Goal: Task Accomplishment & Management: Manage account settings

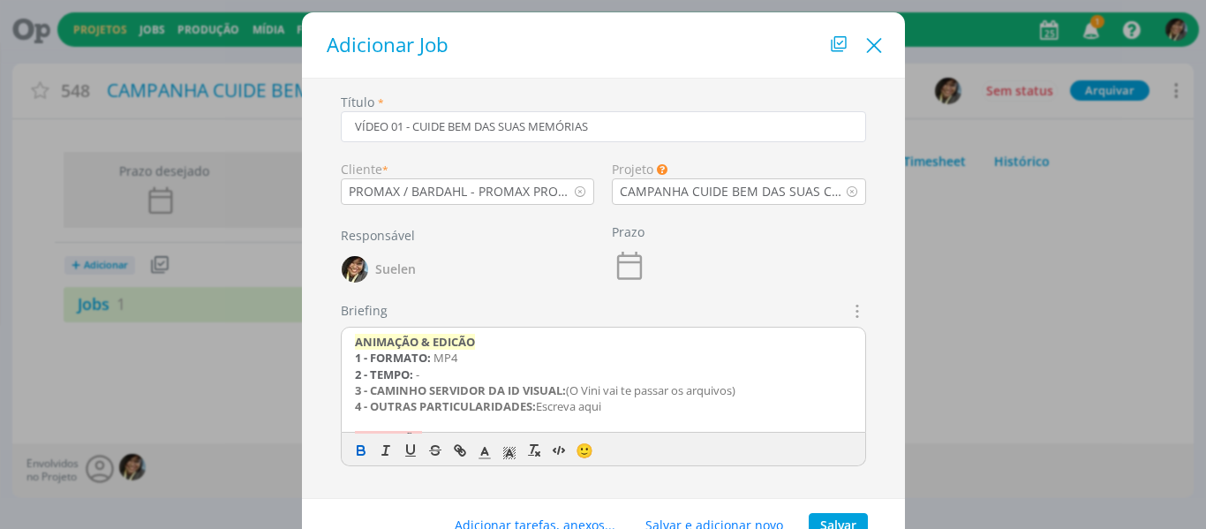
click at [874, 44] on icon "Close" at bounding box center [874, 46] width 26 height 26
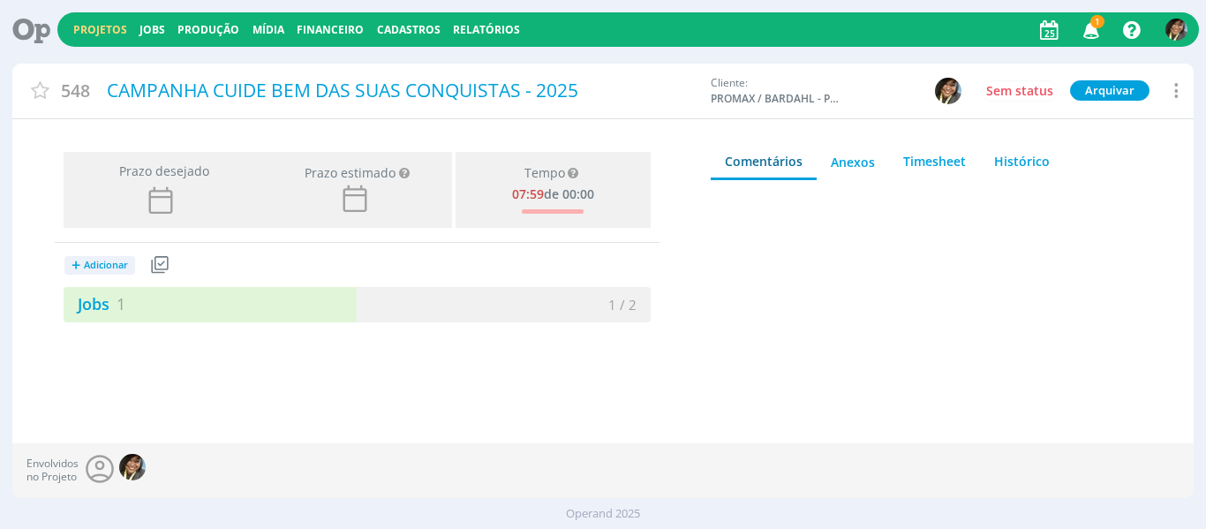
drag, startPoint x: 75, startPoint y: 24, endPoint x: 615, endPoint y: 41, distance: 540.5
click at [75, 24] on link "Projetos" at bounding box center [100, 29] width 54 height 15
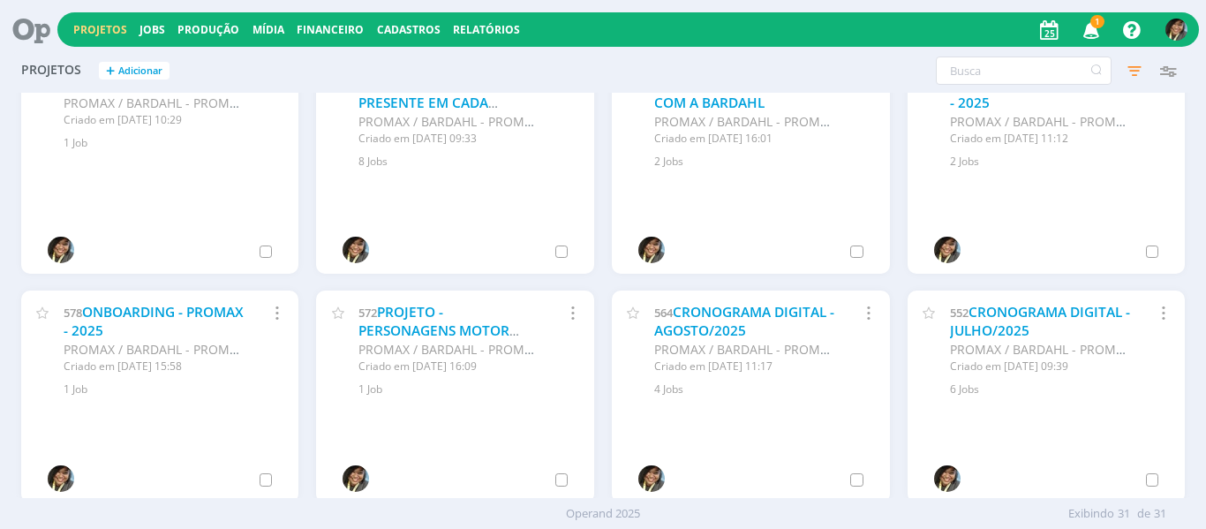
scroll to position [265, 0]
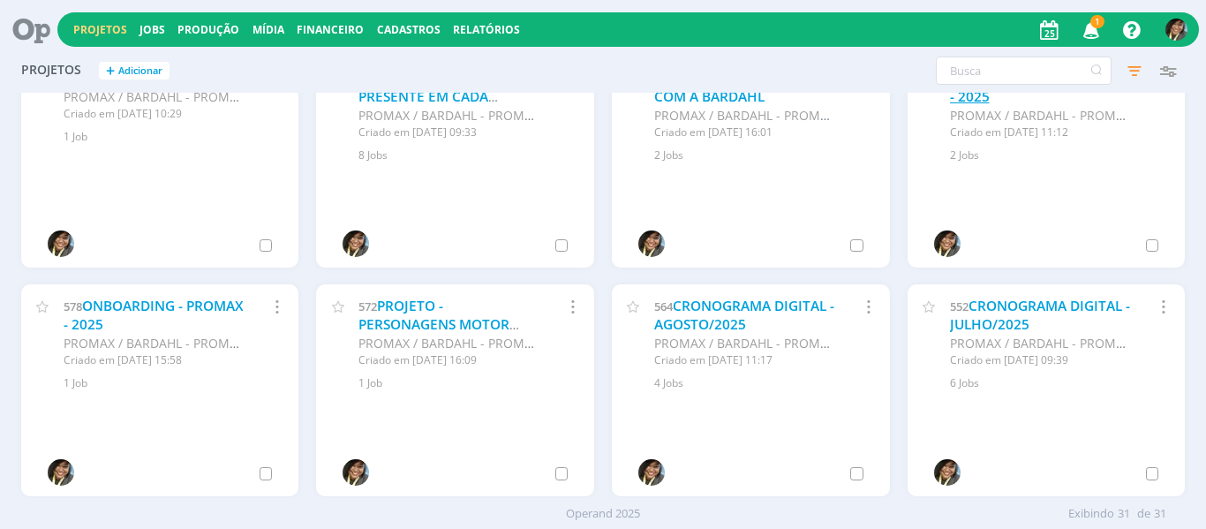
click at [1000, 97] on link "BRANDBOOK - BARDAHL - 2025" at bounding box center [1039, 87] width 178 height 38
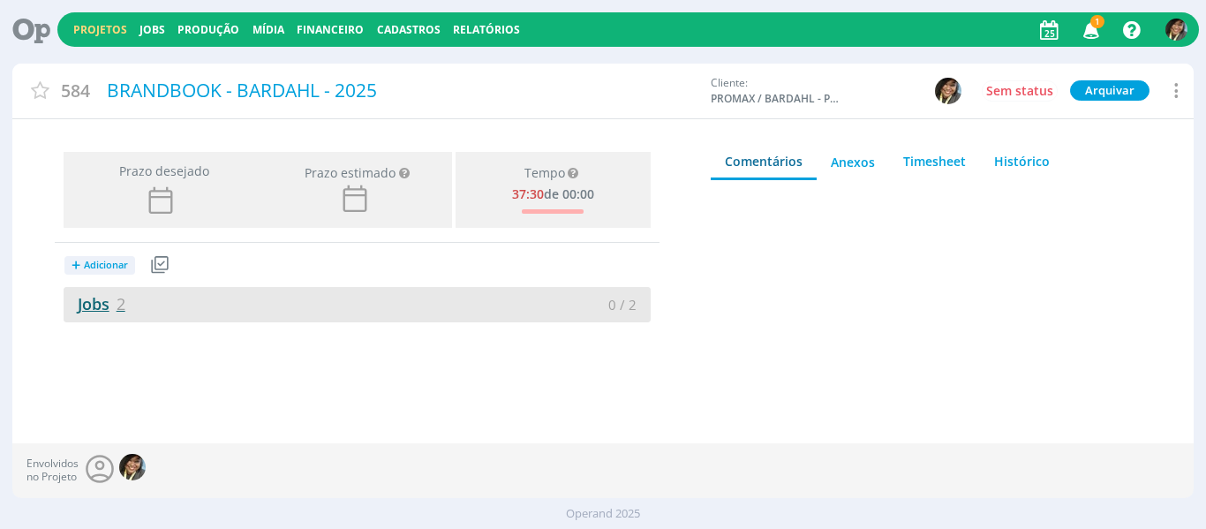
drag, startPoint x: 98, startPoint y: 303, endPoint x: 100, endPoint y: 293, distance: 9.9
click at [99, 301] on link "Jobs 2" at bounding box center [95, 303] width 62 height 21
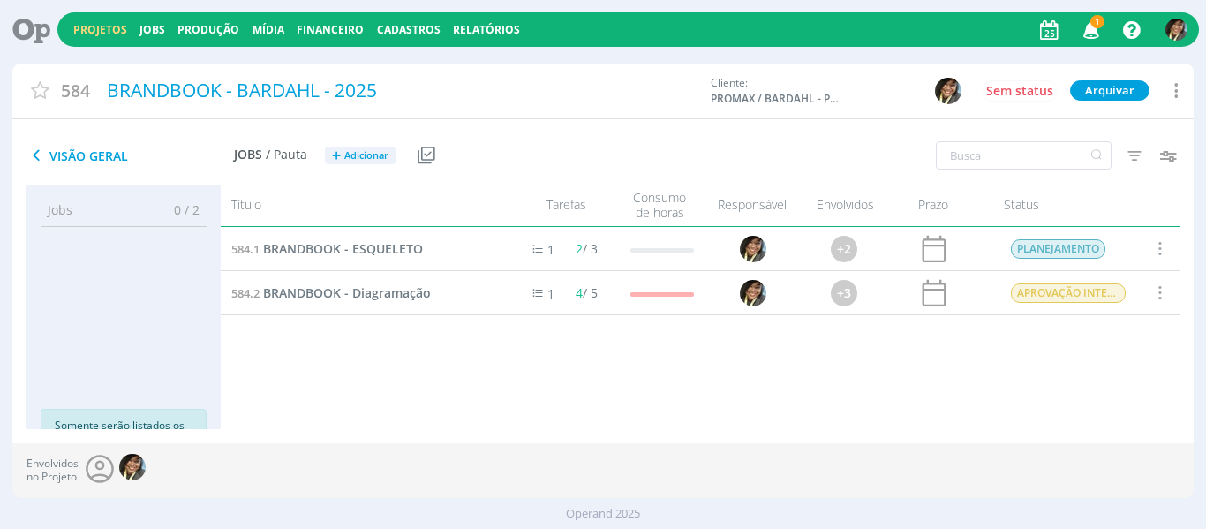
click at [339, 302] on link "584.2 BRANDBOOK - Diagramação" at bounding box center [331, 292] width 200 height 19
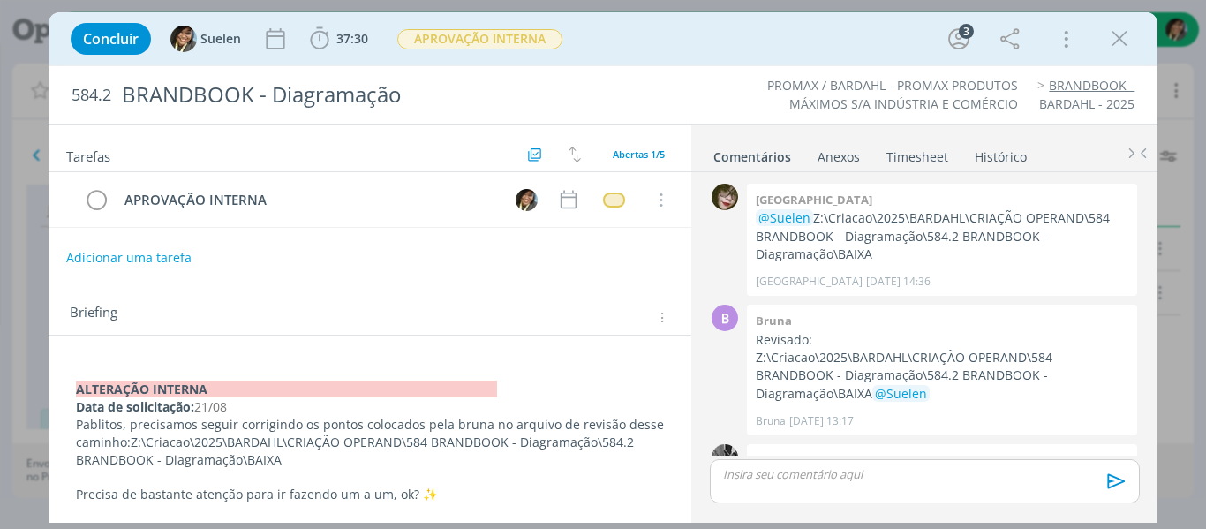
scroll to position [105, 0]
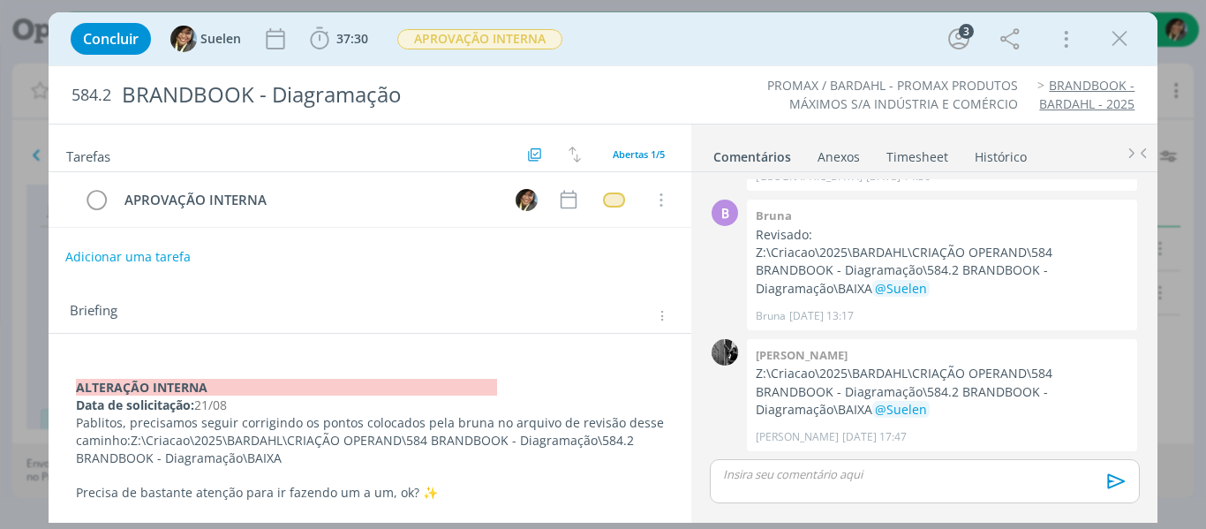
click at [158, 258] on button "Adicionar uma tarefa" at bounding box center [127, 257] width 125 height 30
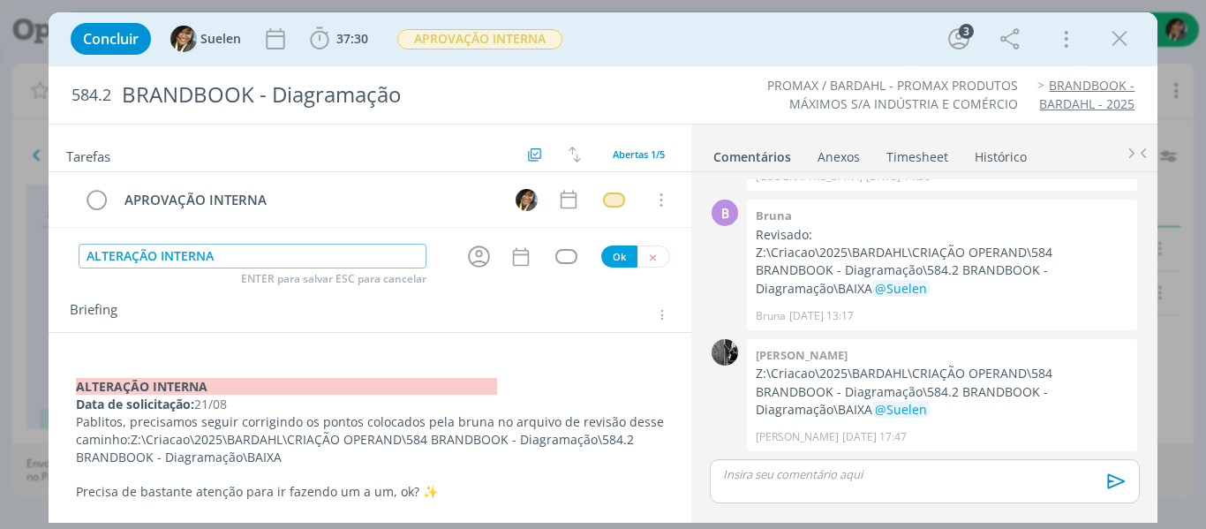
type input "ALTERAÇÃO INTERNA"
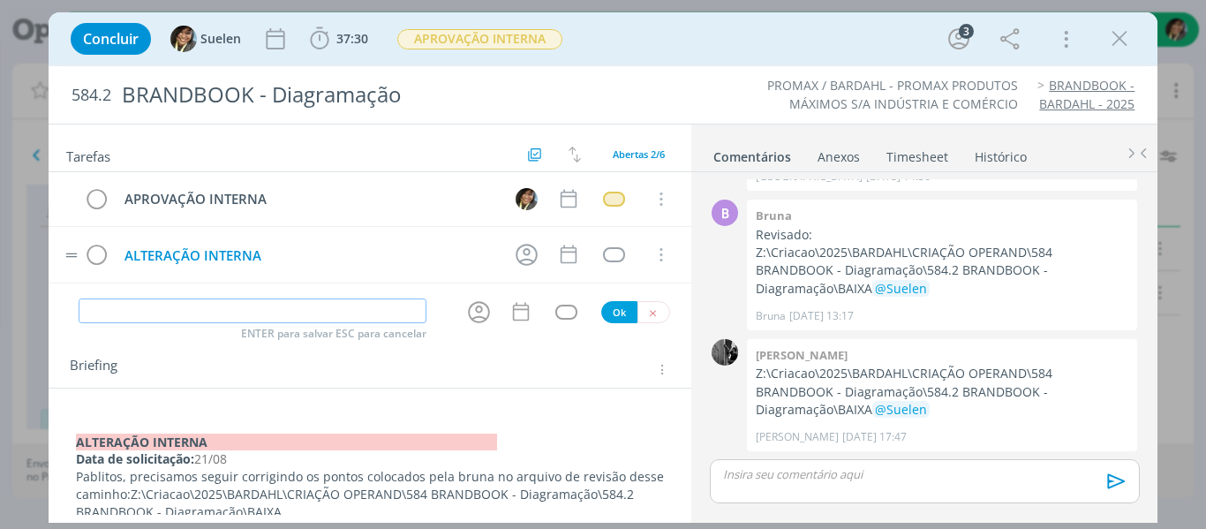
scroll to position [0, 0]
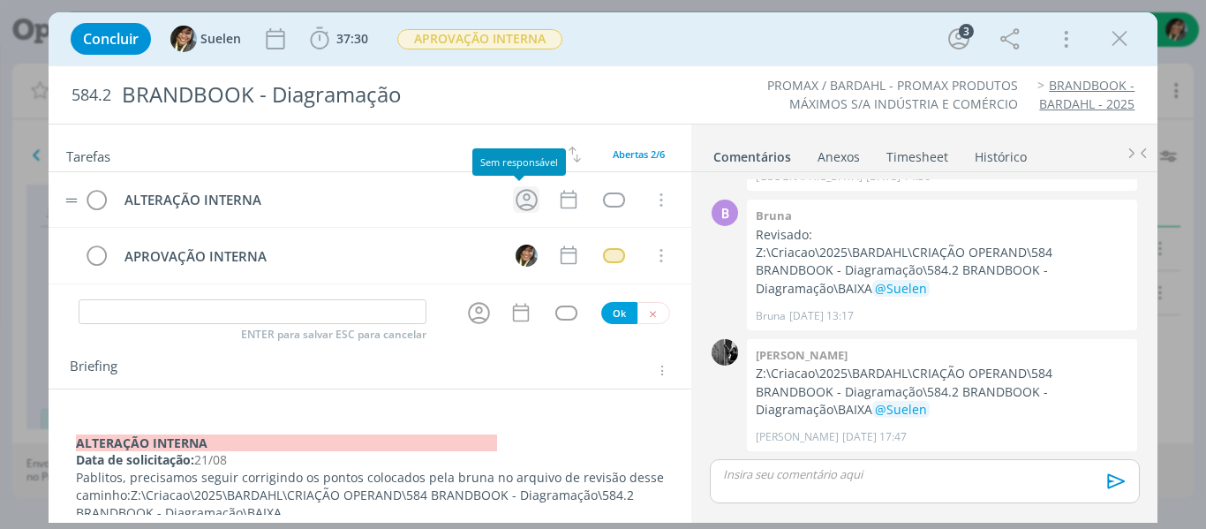
click at [521, 204] on icon "dialog" at bounding box center [526, 199] width 27 height 27
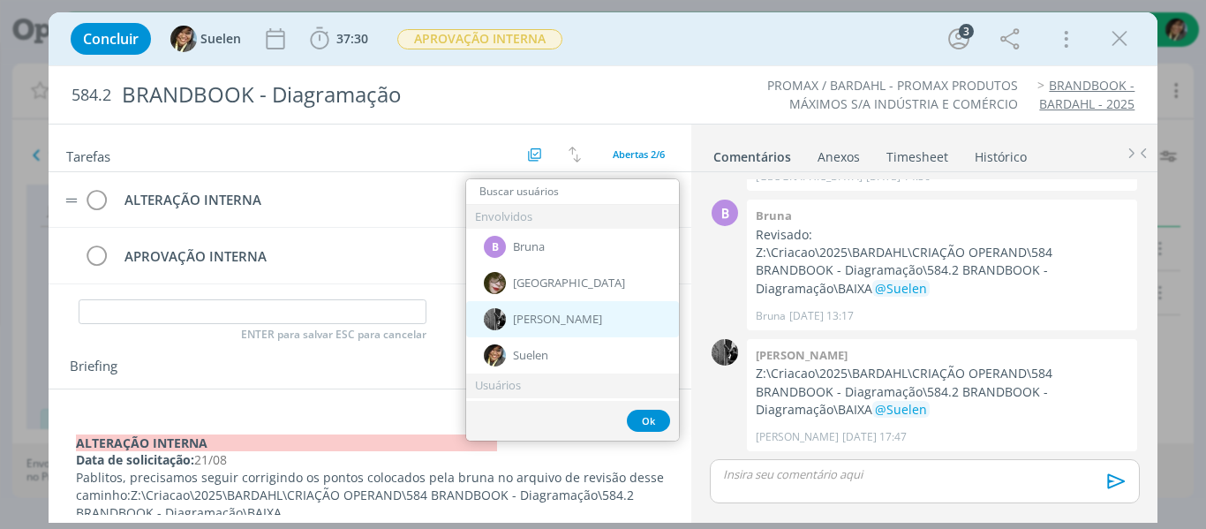
click at [541, 318] on span "[PERSON_NAME]" at bounding box center [557, 319] width 89 height 14
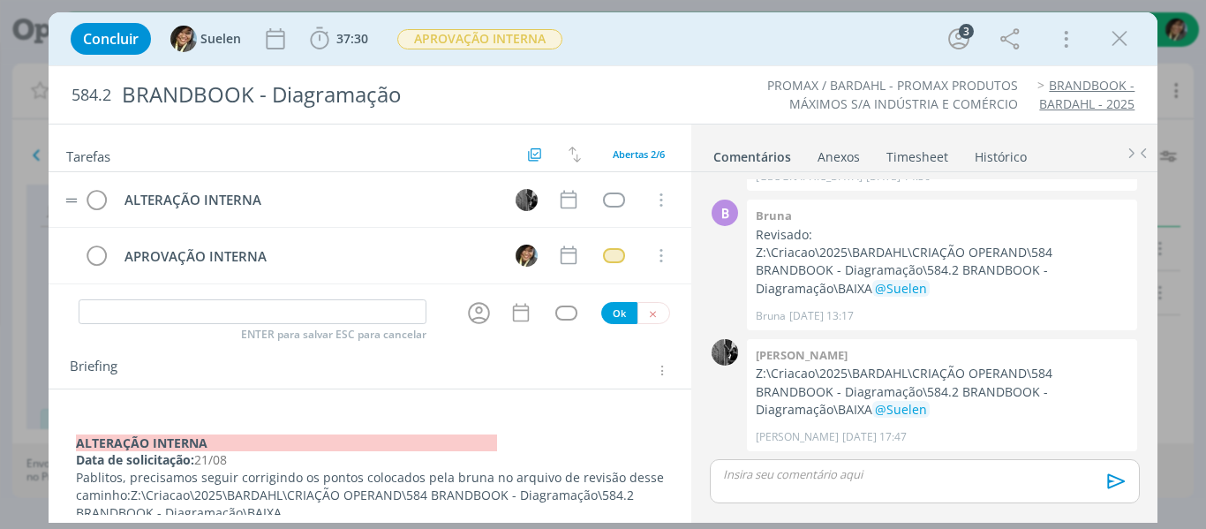
click at [554, 184] on tr "ALTERAÇÃO INTERNA Cancelar" at bounding box center [371, 200] width 644 height 56
click at [566, 199] on icon "dialog" at bounding box center [568, 199] width 23 height 23
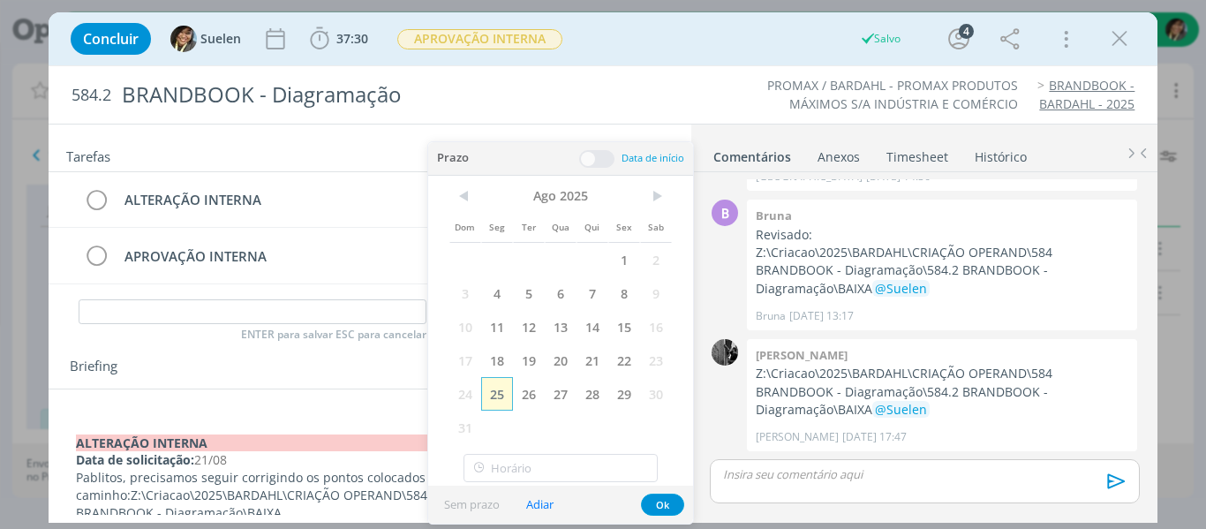
drag, startPoint x: 489, startPoint y: 392, endPoint x: 603, endPoint y: 458, distance: 131.7
click at [490, 392] on span "25" at bounding box center [497, 394] width 32 height 34
click at [649, 498] on button "Ok" at bounding box center [662, 504] width 43 height 22
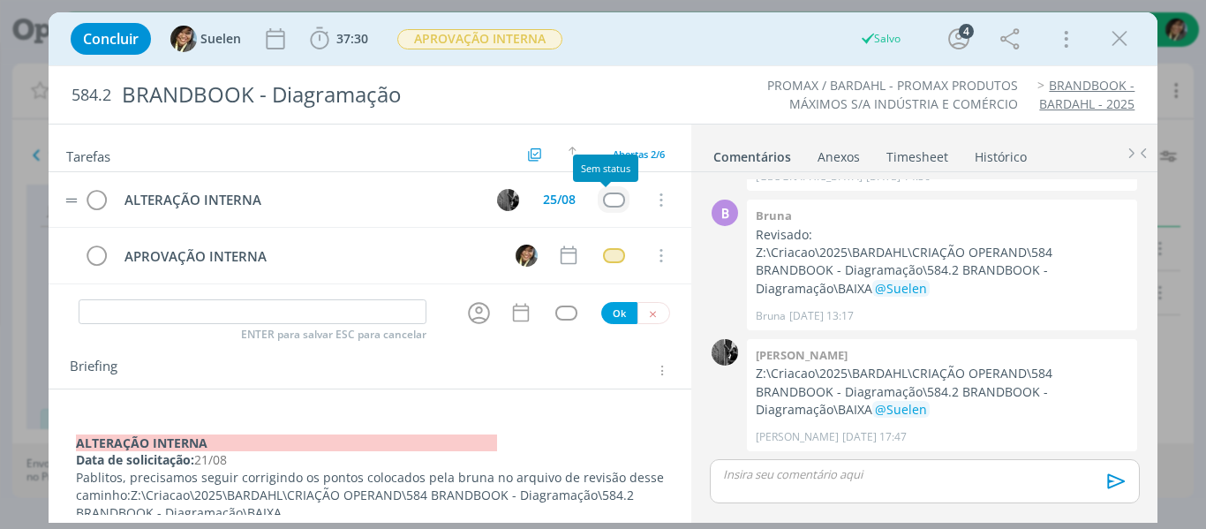
click at [613, 197] on div "dialog" at bounding box center [614, 199] width 22 height 15
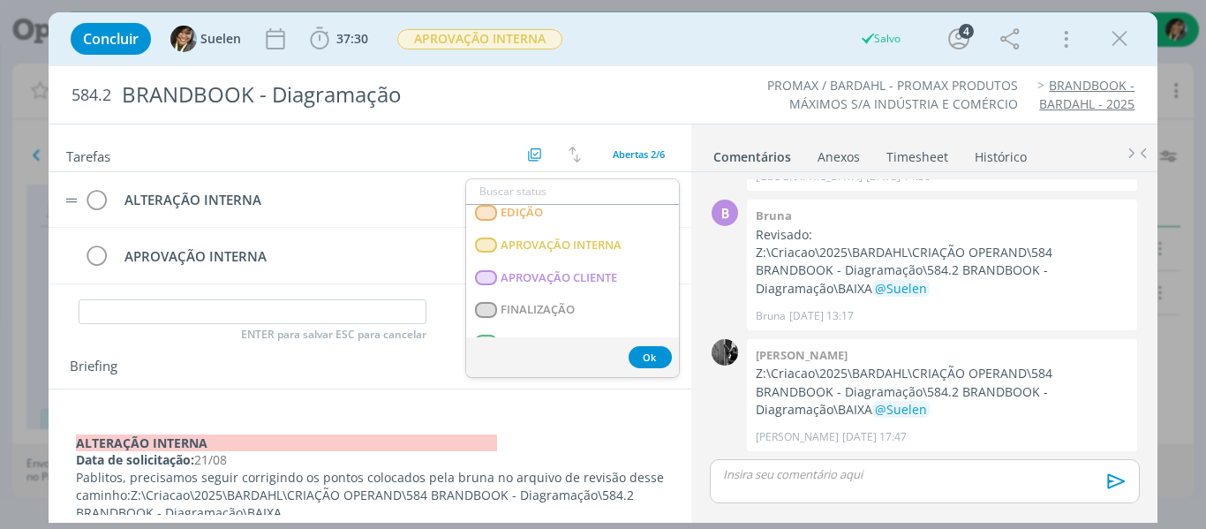
scroll to position [450, 0]
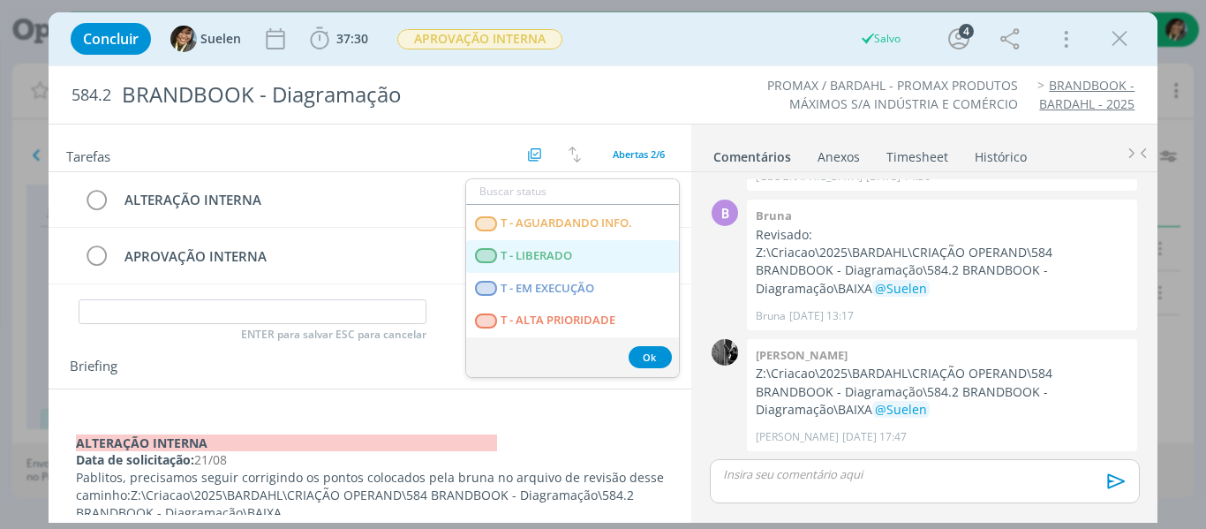
drag, startPoint x: 549, startPoint y: 252, endPoint x: 390, endPoint y: 290, distance: 163.2
click at [549, 252] on span "T - LIBERADO" at bounding box center [537, 256] width 72 height 14
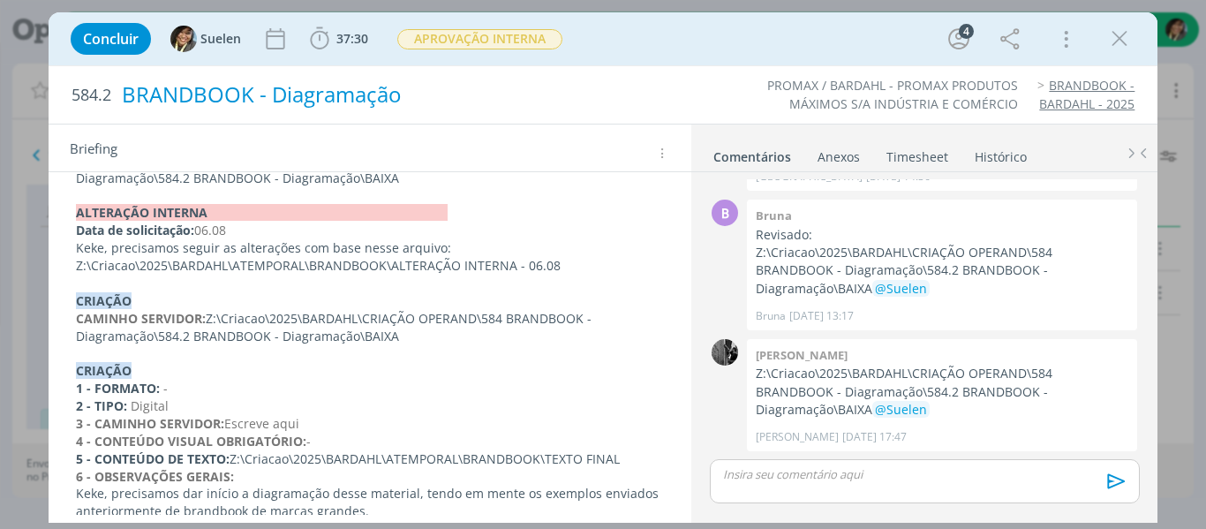
scroll to position [530, 0]
click at [450, 49] on span "APROVAÇÃO INTERNA" at bounding box center [479, 39] width 165 height 20
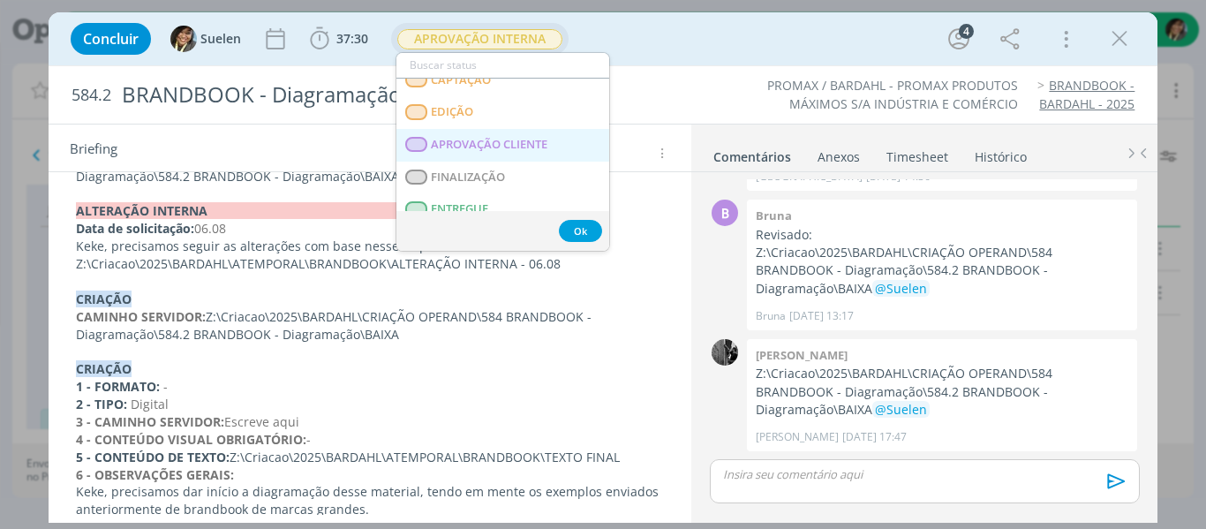
scroll to position [153, 0]
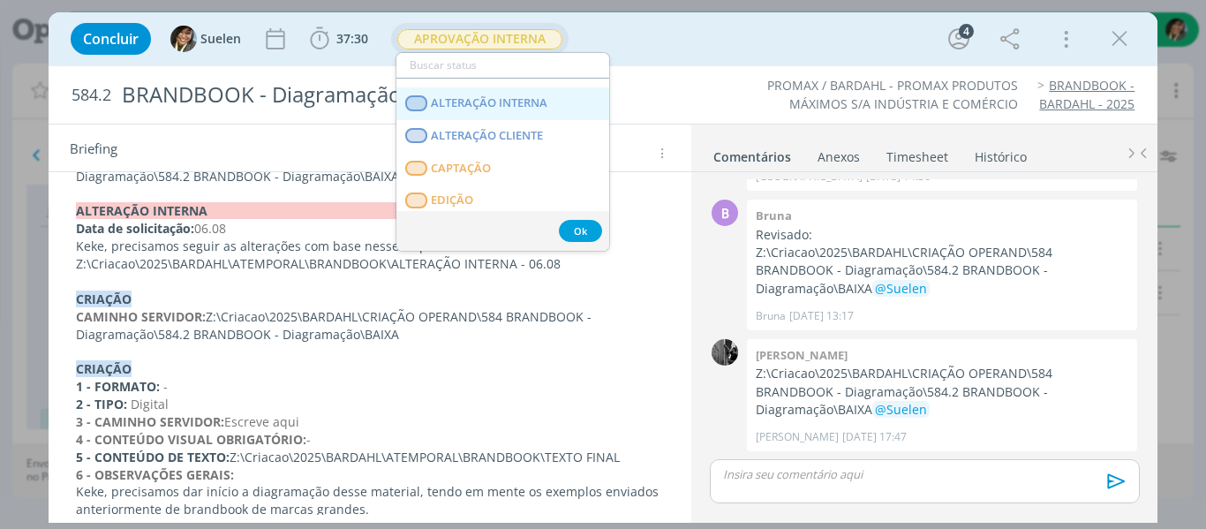
click at [515, 103] on span "ALTERAÇÃO INTERNA" at bounding box center [489, 103] width 117 height 14
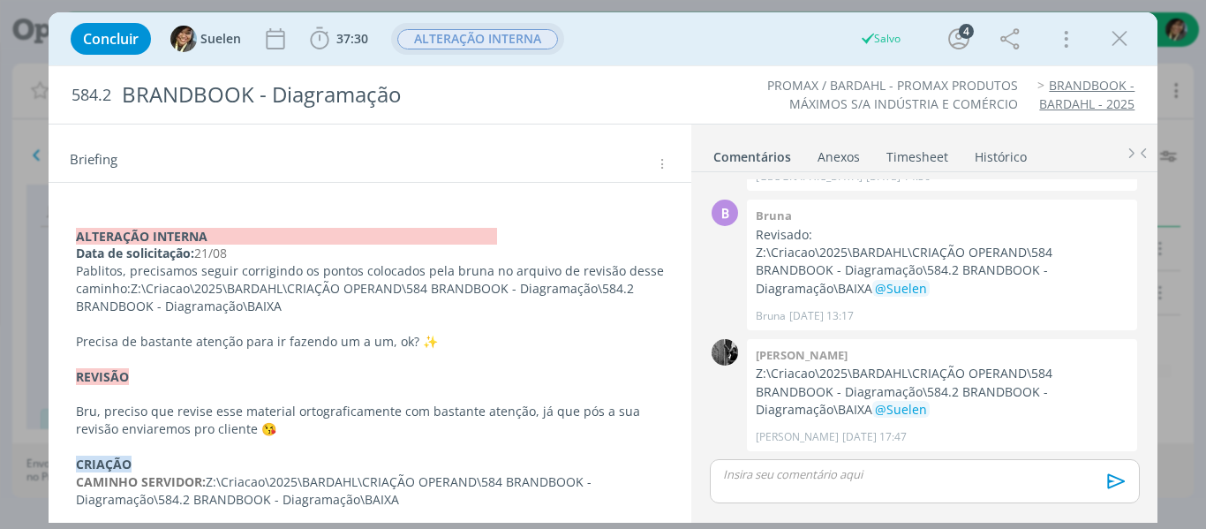
scroll to position [177, 0]
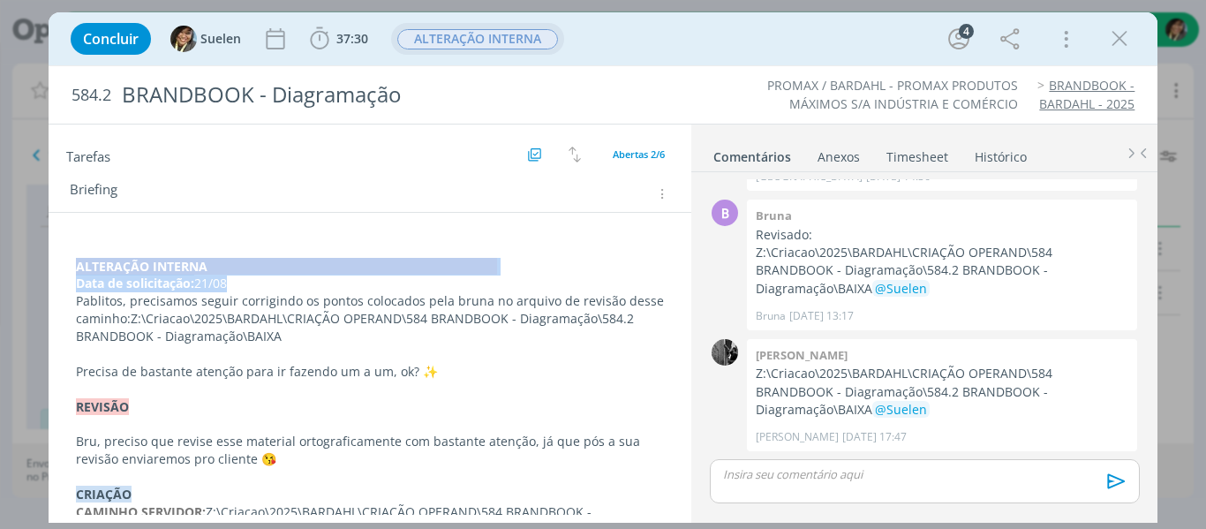
drag, startPoint x: 237, startPoint y: 286, endPoint x: 61, endPoint y: 255, distance: 179.2
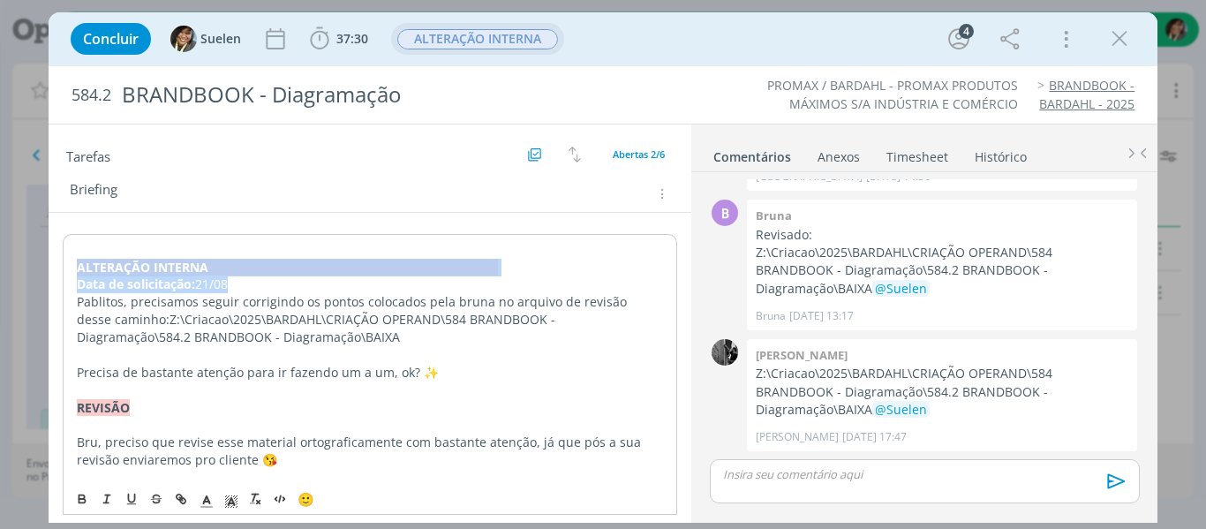
copy div "﻿ALTERAÇÃO INTERNA Data de solicitação: 21/08"
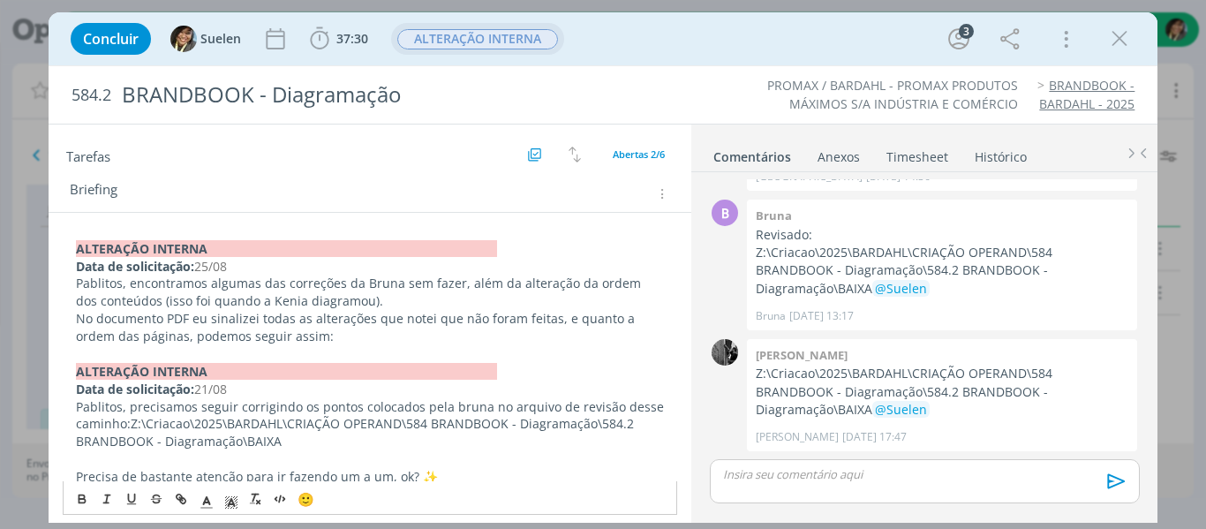
click at [451, 353] on p "dialog" at bounding box center [370, 354] width 589 height 18
click at [405, 348] on p "dialog" at bounding box center [370, 354] width 589 height 18
click at [400, 328] on p "No documento PDF eu sinalizei todas as alterações que notei que não foram feita…" at bounding box center [370, 327] width 589 height 35
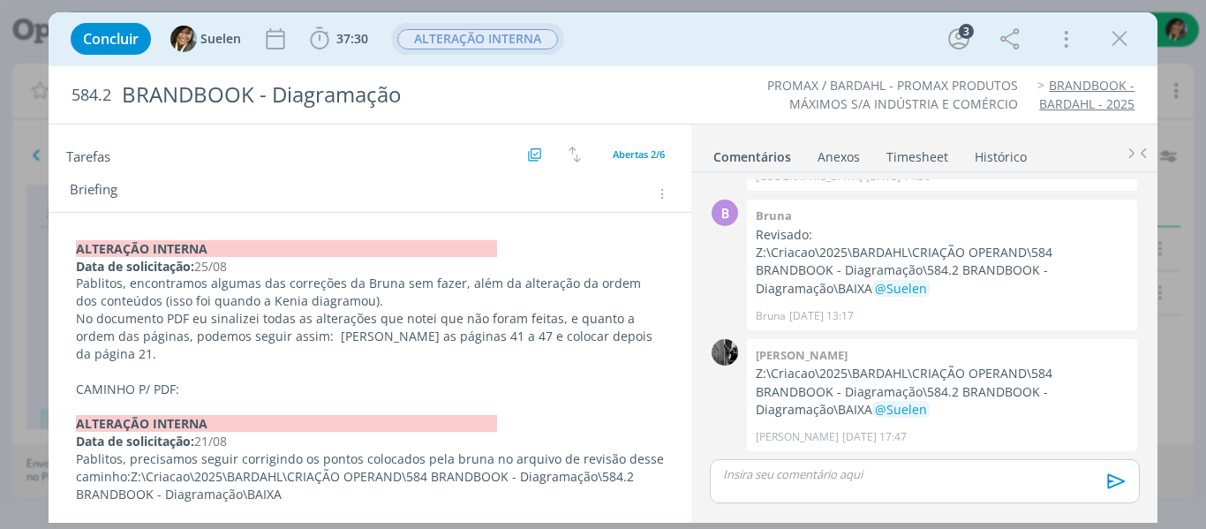
click at [215, 380] on p "CAMINHO P/ PDF:" at bounding box center [370, 389] width 589 height 18
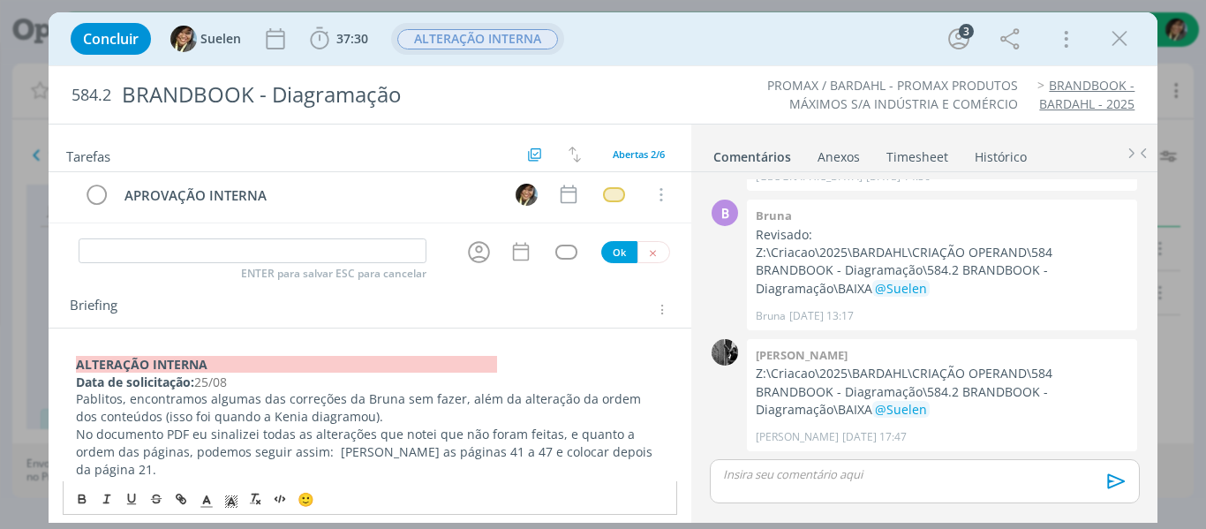
scroll to position [0, 0]
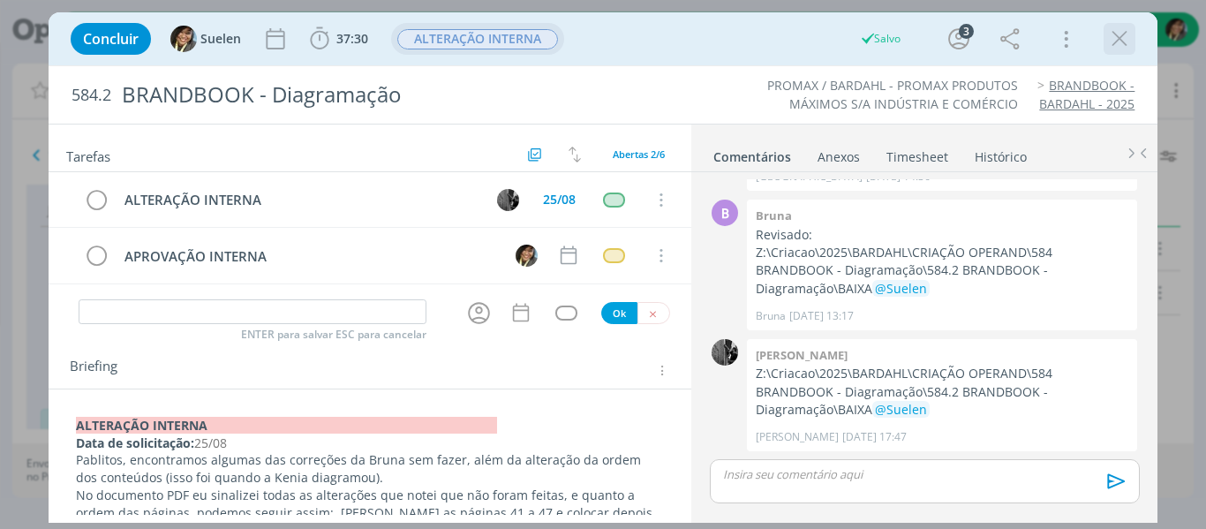
click at [1126, 33] on icon "dialog" at bounding box center [1119, 39] width 26 height 26
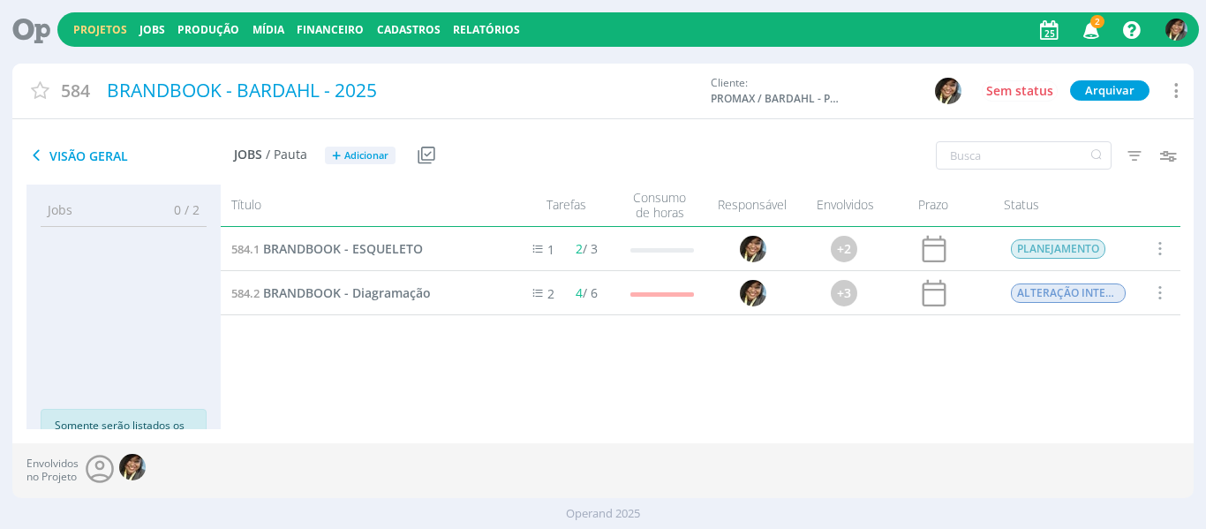
click at [1086, 18] on icon "button" at bounding box center [1091, 29] width 31 height 30
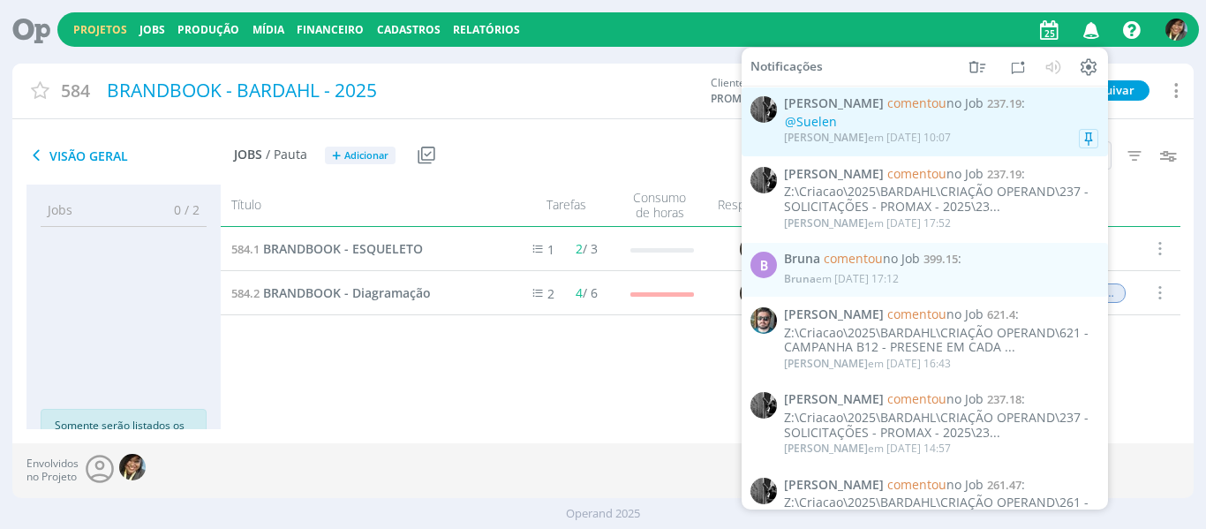
click at [935, 126] on div "@Suelen" at bounding box center [941, 122] width 314 height 15
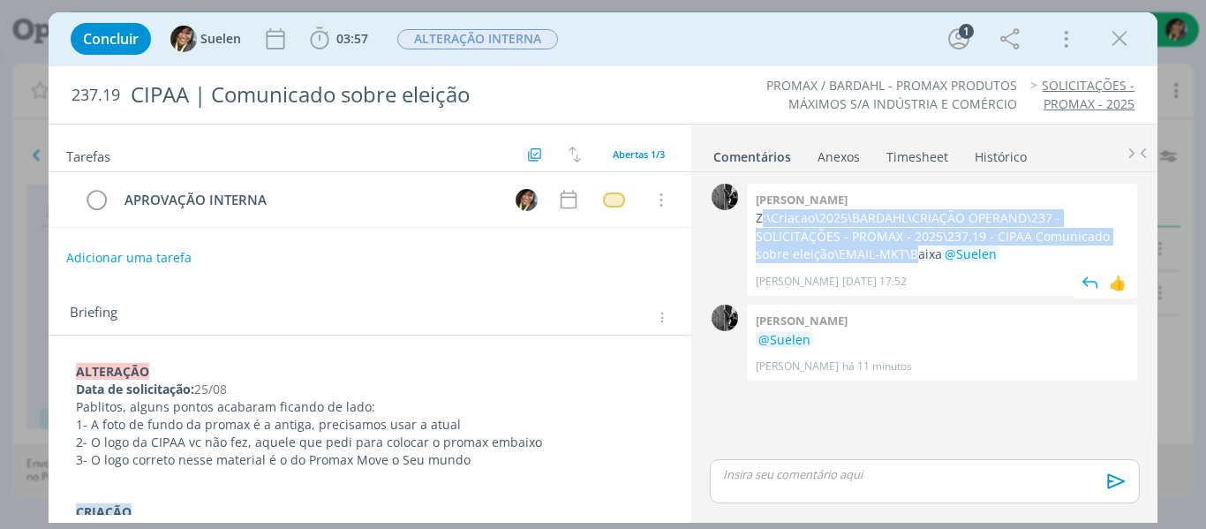
drag, startPoint x: 760, startPoint y: 219, endPoint x: 803, endPoint y: 225, distance: 43.7
click at [875, 250] on p "Z:\Criacao\2025\BARDAHL\CRIAÇÃO OPERAND\237 - SOLICITAÇÕES - PROMAX - 2025\237.…" at bounding box center [942, 236] width 373 height 54
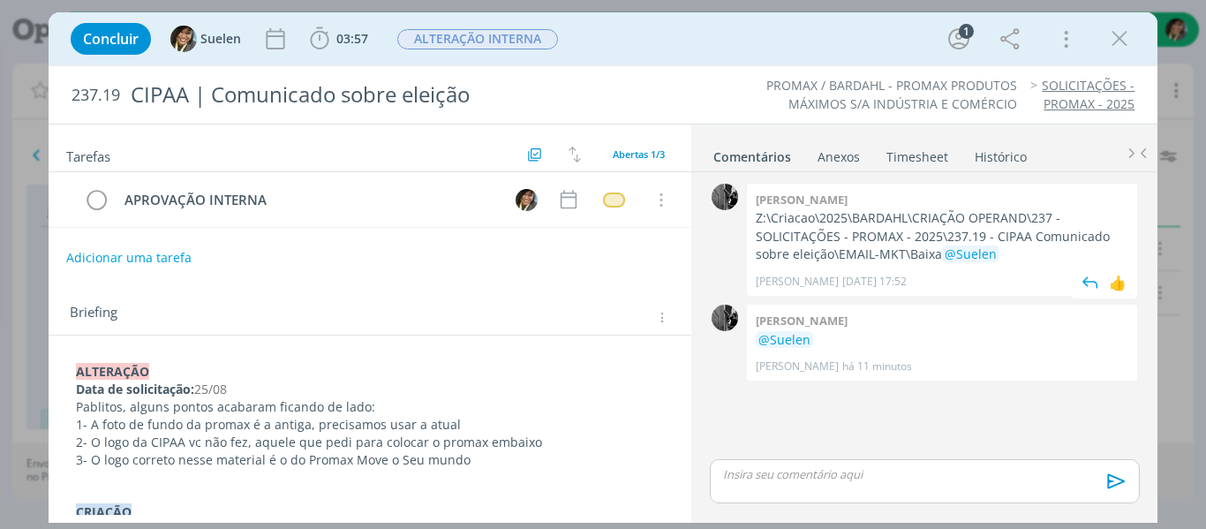
click at [756, 215] on div "[PERSON_NAME]:\Criacao\2025\BARDAHL\CRIAÇÃO OPERAND\237 - SOLICITAÇÕES - PROMAX…" at bounding box center [942, 240] width 390 height 112
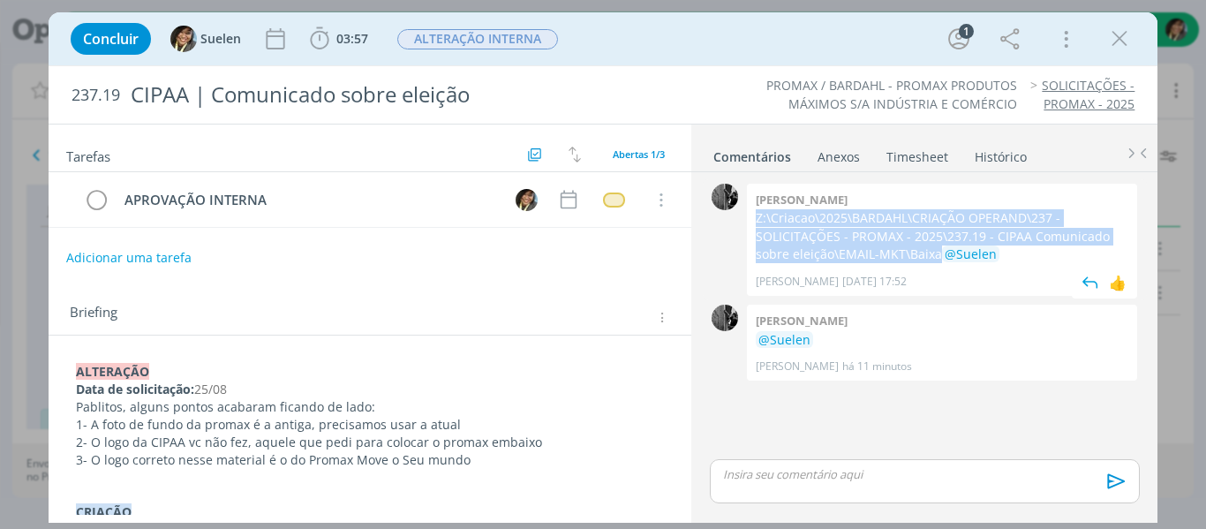
drag, startPoint x: 757, startPoint y: 217, endPoint x: 899, endPoint y: 257, distance: 146.7
click at [901, 257] on p "Z:\Criacao\2025\BARDAHL\CRIAÇÃO OPERAND\237 - SOLICITAÇÕES - PROMAX - 2025\237.…" at bounding box center [942, 236] width 373 height 54
copy p "Z:\Criacao\2025\BARDAHL\CRIAÇÃO OPERAND\237 - SOLICITAÇÕES - PROMAX - 2025\237.…"
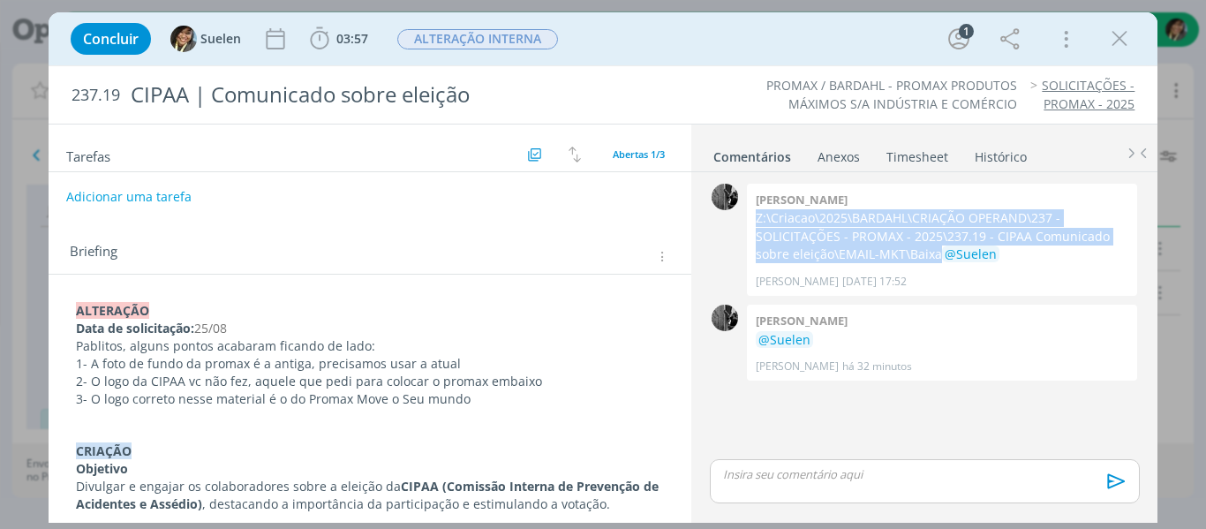
scroll to position [88, 0]
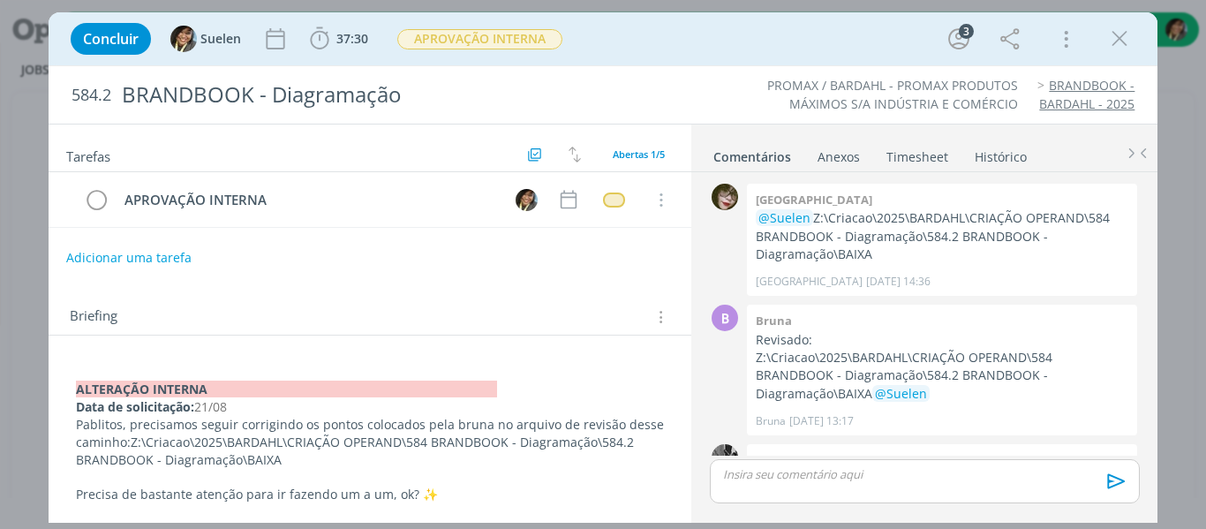
click at [1125, 41] on icon "dialog" at bounding box center [1119, 39] width 26 height 26
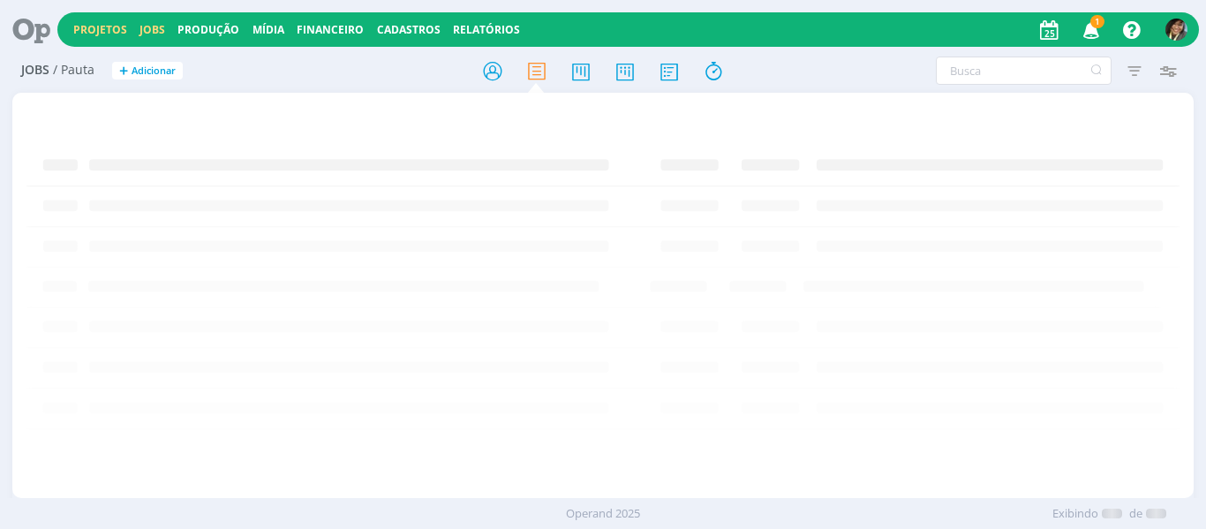
click at [107, 26] on link "Projetos" at bounding box center [100, 29] width 54 height 15
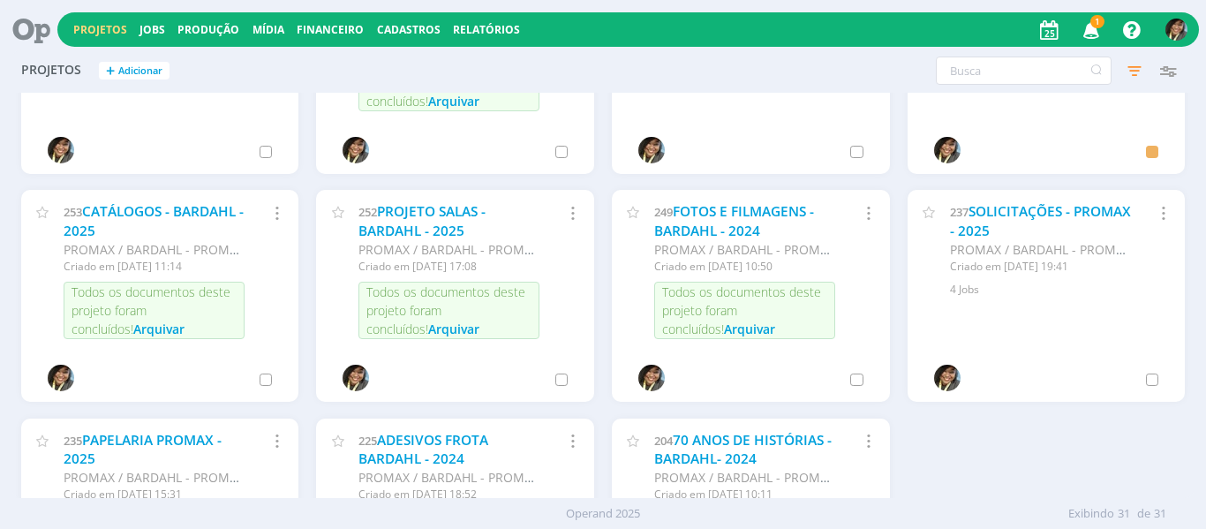
scroll to position [1271, 0]
click at [1008, 215] on link "SOLICITAÇÕES - PROMAX - 2025" at bounding box center [1040, 220] width 181 height 38
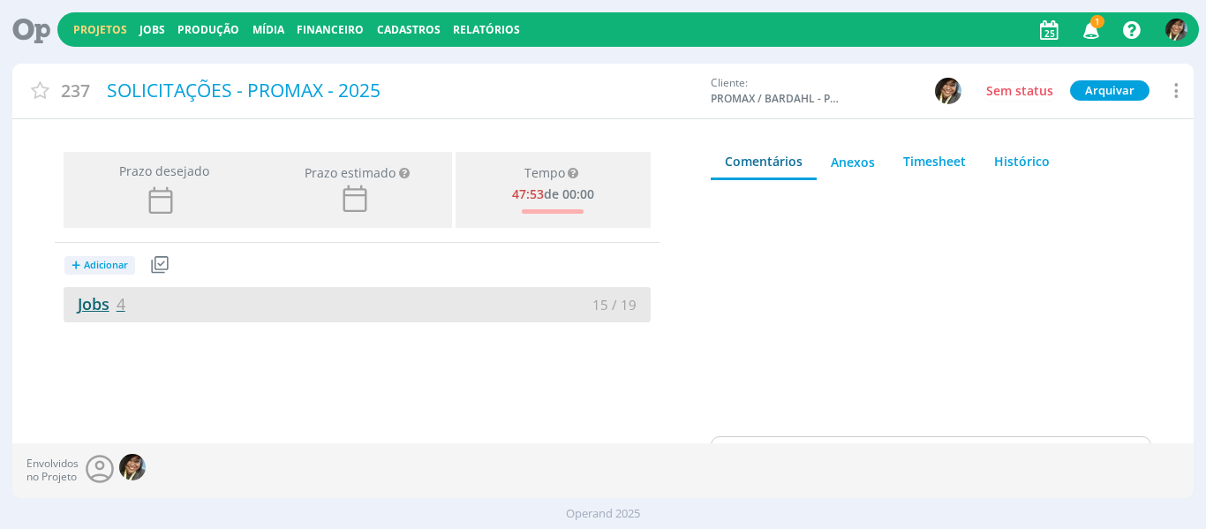
click at [86, 313] on link "Jobs 4" at bounding box center [95, 303] width 62 height 21
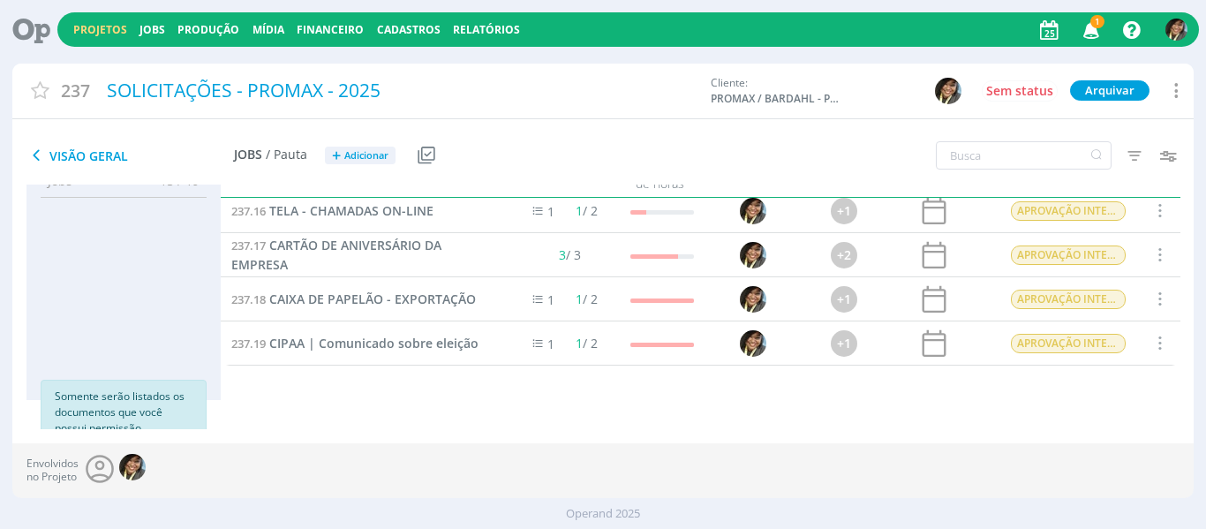
scroll to position [56, 0]
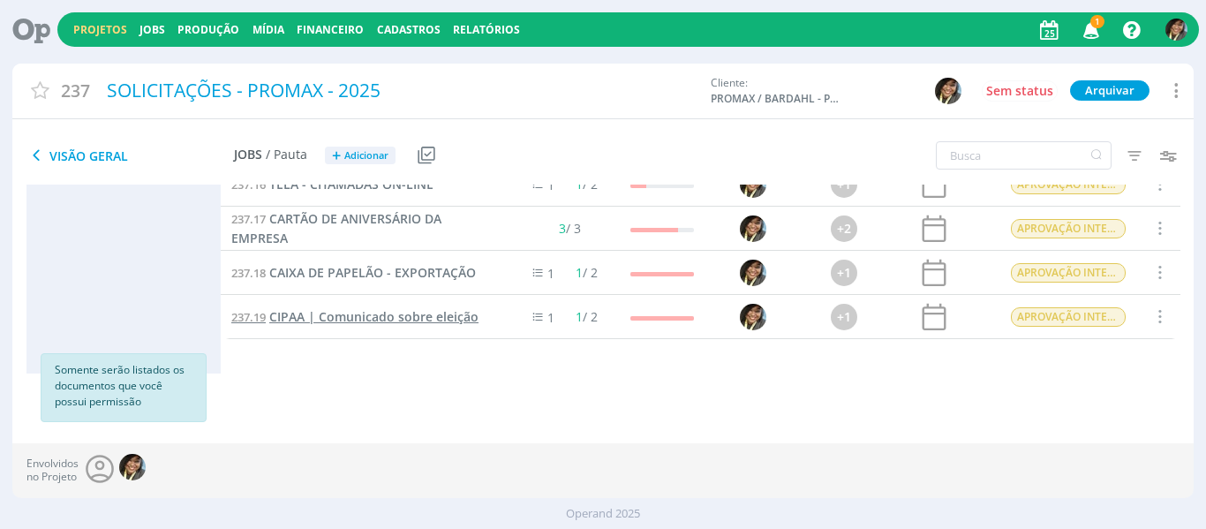
click at [380, 320] on span "CIPAA | Comunicado sobre eleição" at bounding box center [373, 316] width 209 height 17
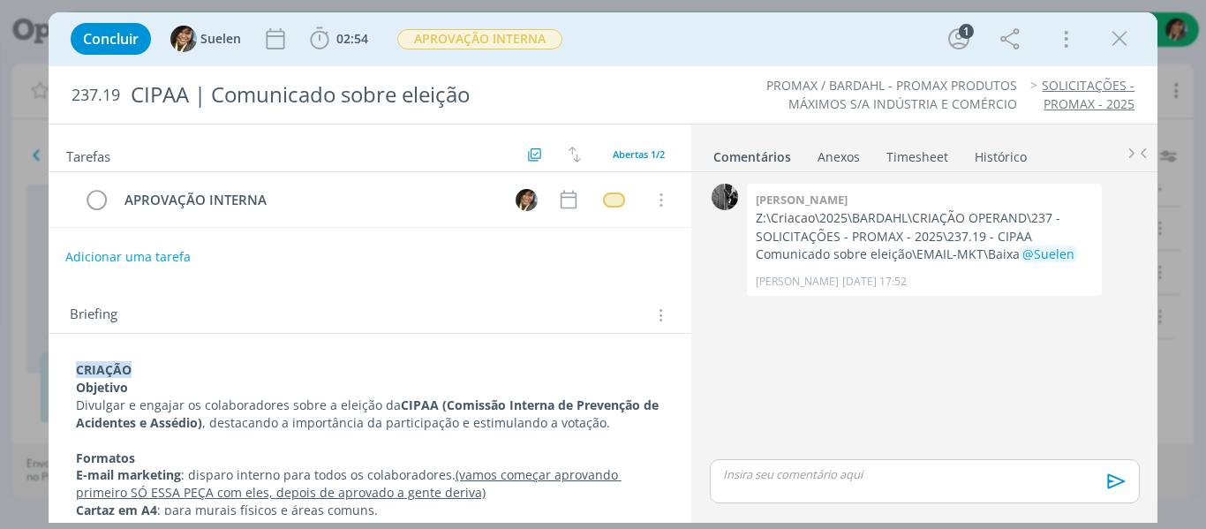
click at [151, 256] on button "Adicionar uma tarefa" at bounding box center [127, 257] width 125 height 30
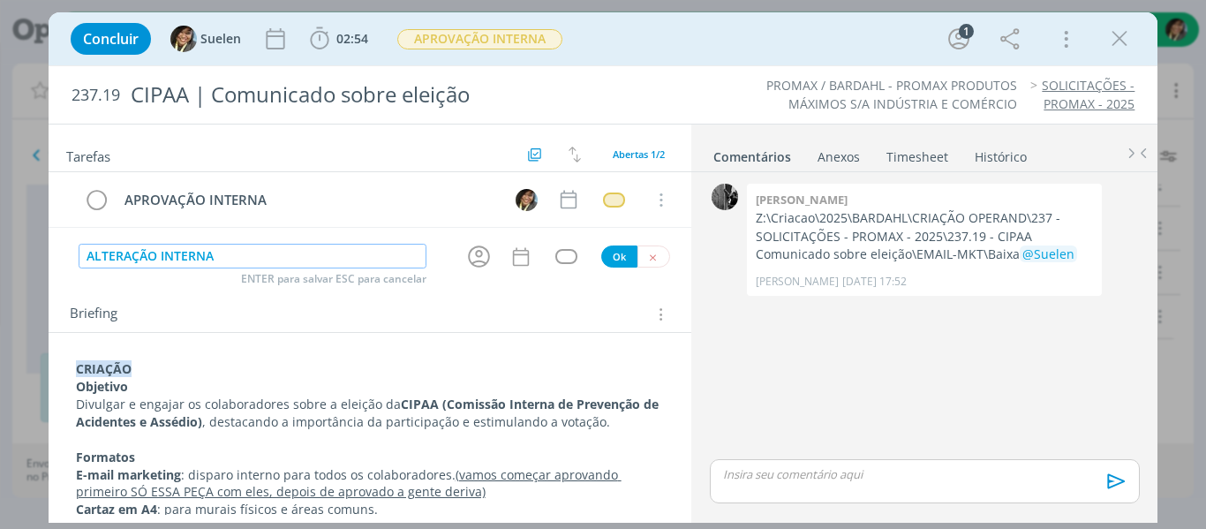
type input "ALTERAÇÃO INTERNA"
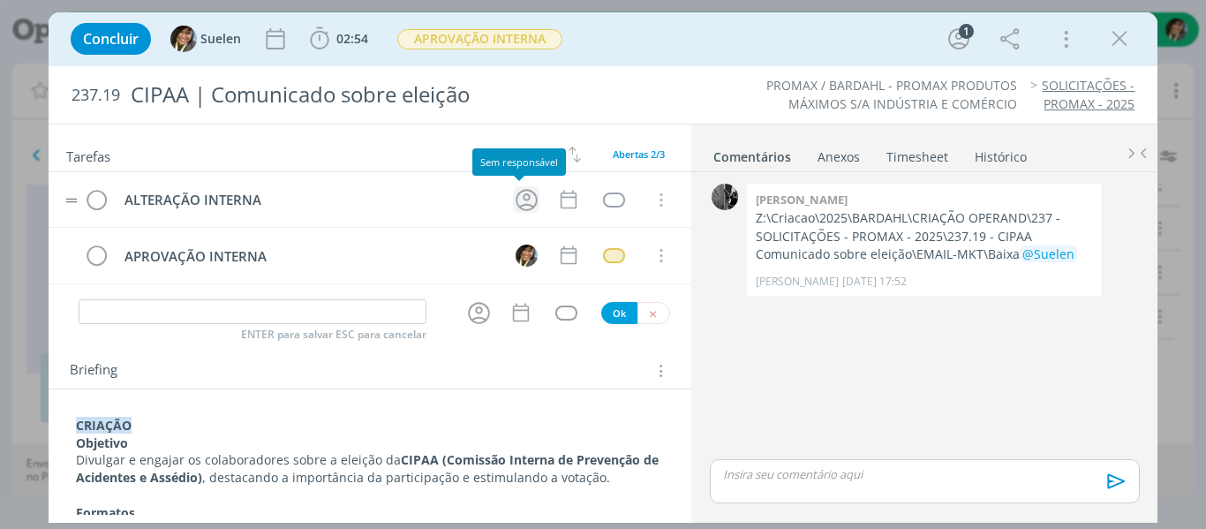
click at [516, 206] on icon "dialog" at bounding box center [527, 200] width 22 height 22
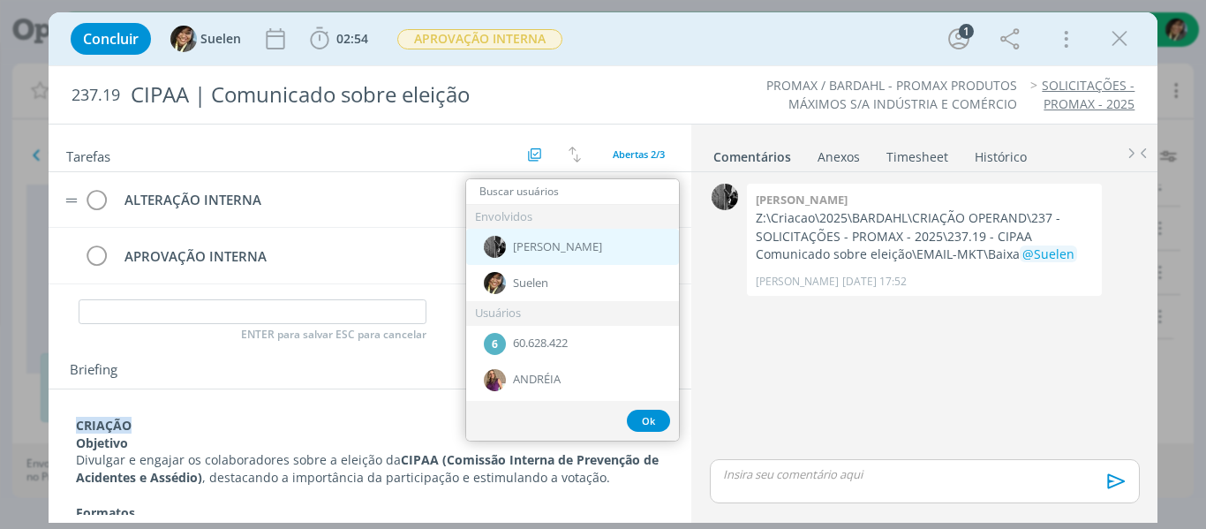
click at [547, 250] on div "[PERSON_NAME]" at bounding box center [572, 247] width 213 height 36
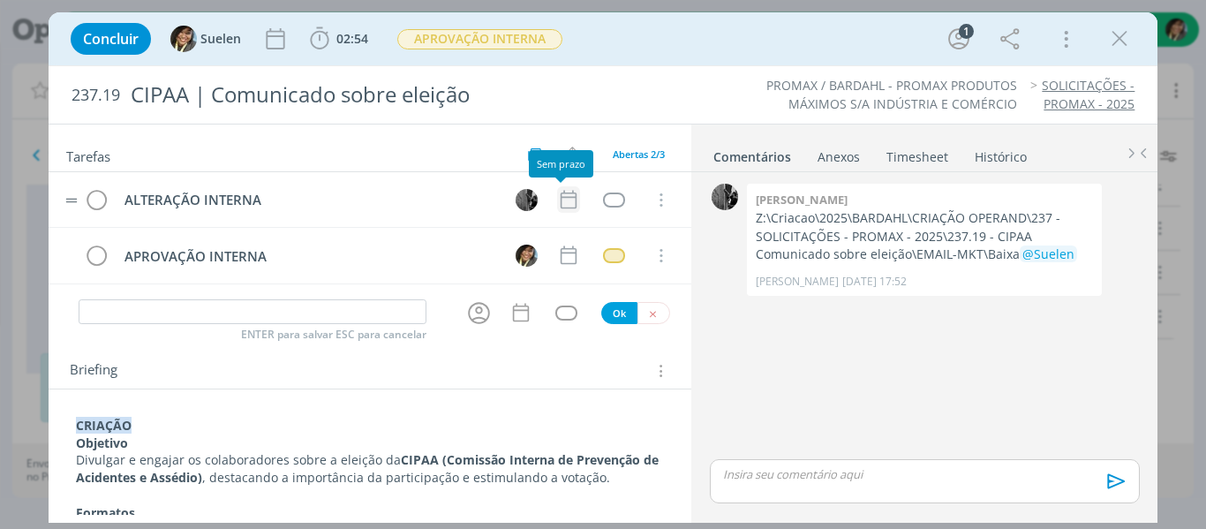
click at [564, 200] on icon "dialog" at bounding box center [568, 199] width 23 height 23
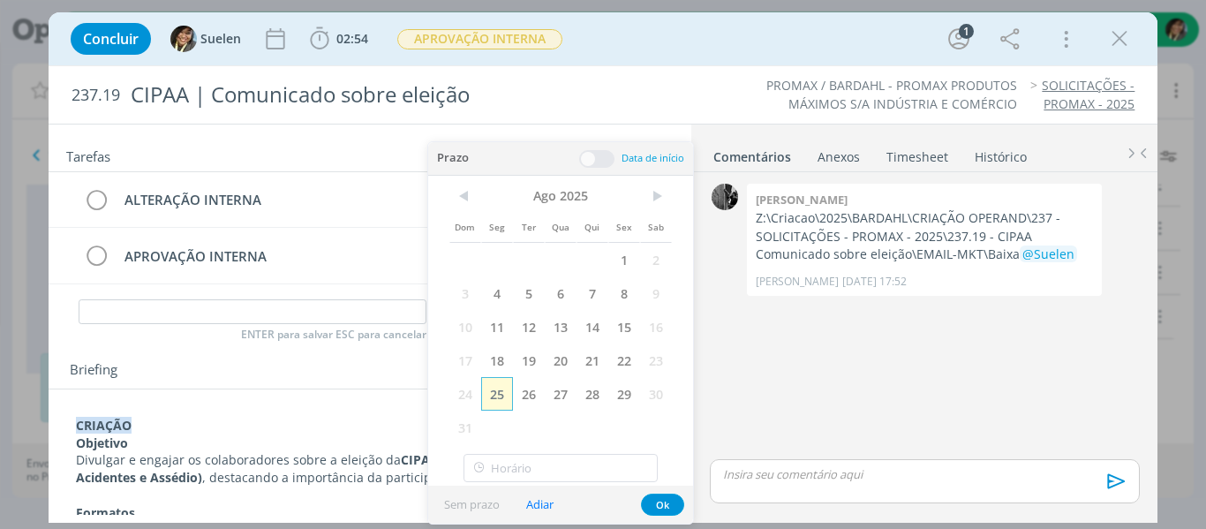
click at [500, 400] on span "25" at bounding box center [497, 394] width 32 height 34
click at [663, 509] on button "Ok" at bounding box center [662, 504] width 43 height 22
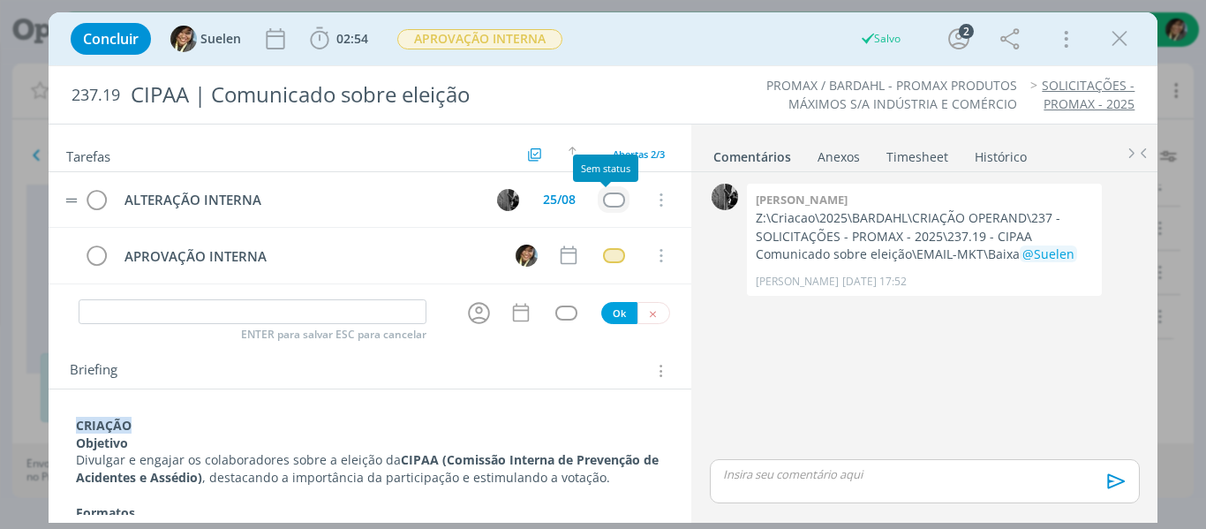
click at [603, 193] on div "dialog" at bounding box center [614, 199] width 22 height 15
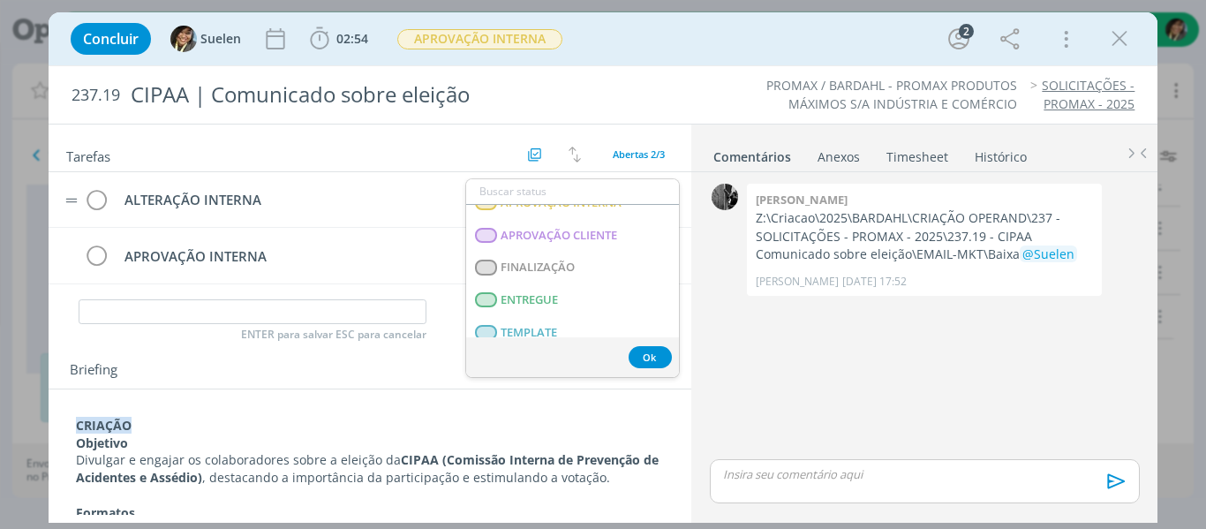
scroll to position [450, 0]
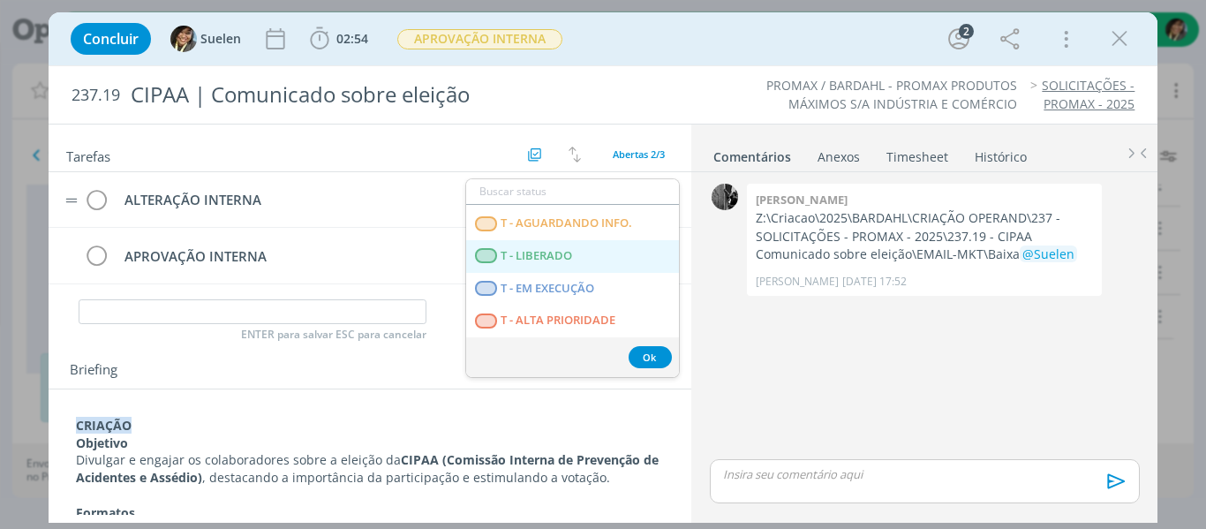
click at [524, 261] on span "T - LIBERADO" at bounding box center [537, 256] width 72 height 14
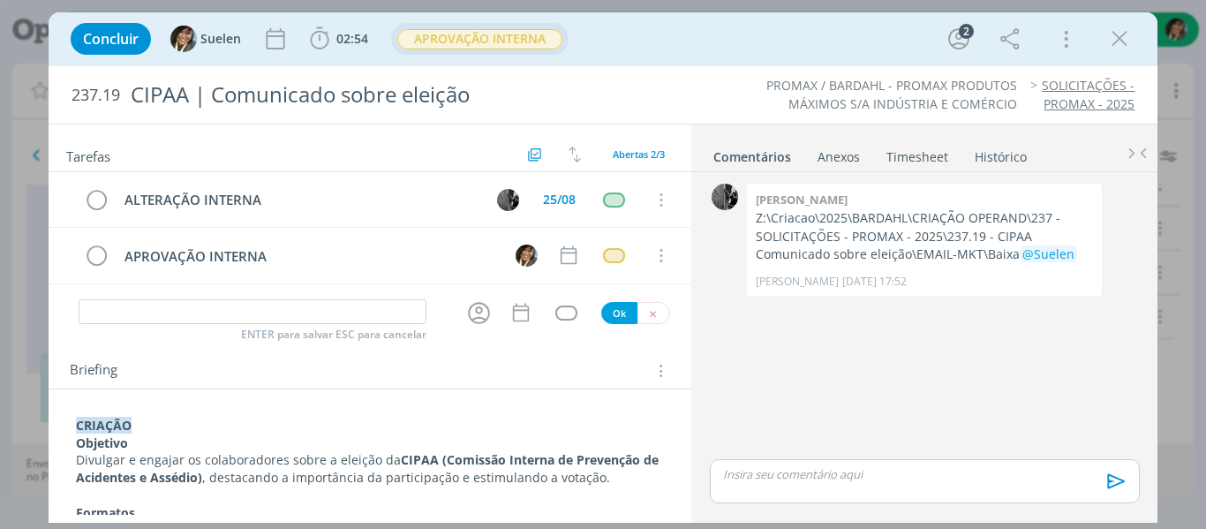
click at [524, 33] on span "APROVAÇÃO INTERNA" at bounding box center [479, 39] width 165 height 20
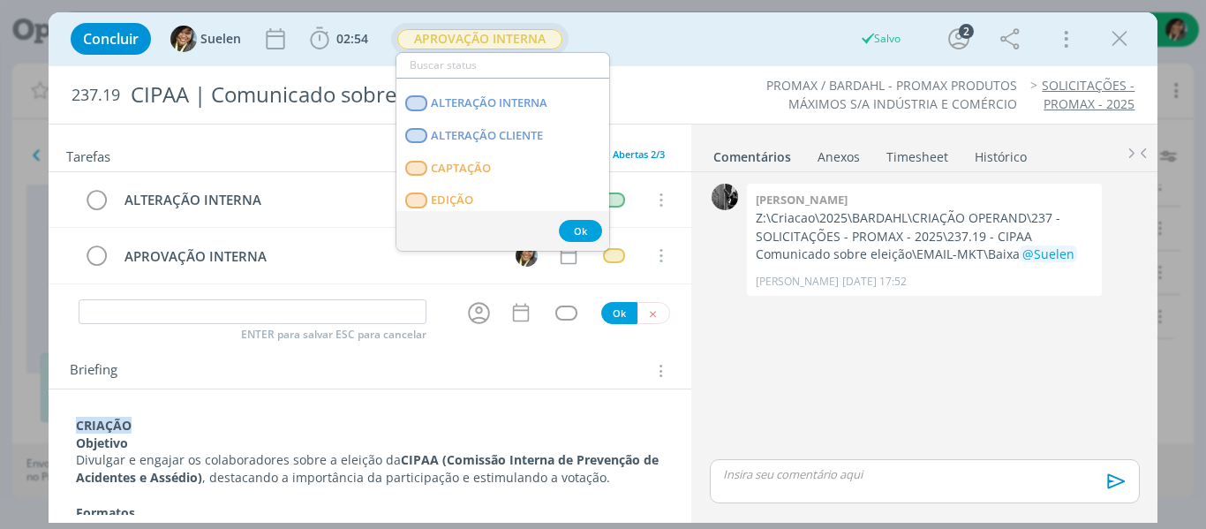
scroll to position [177, 0]
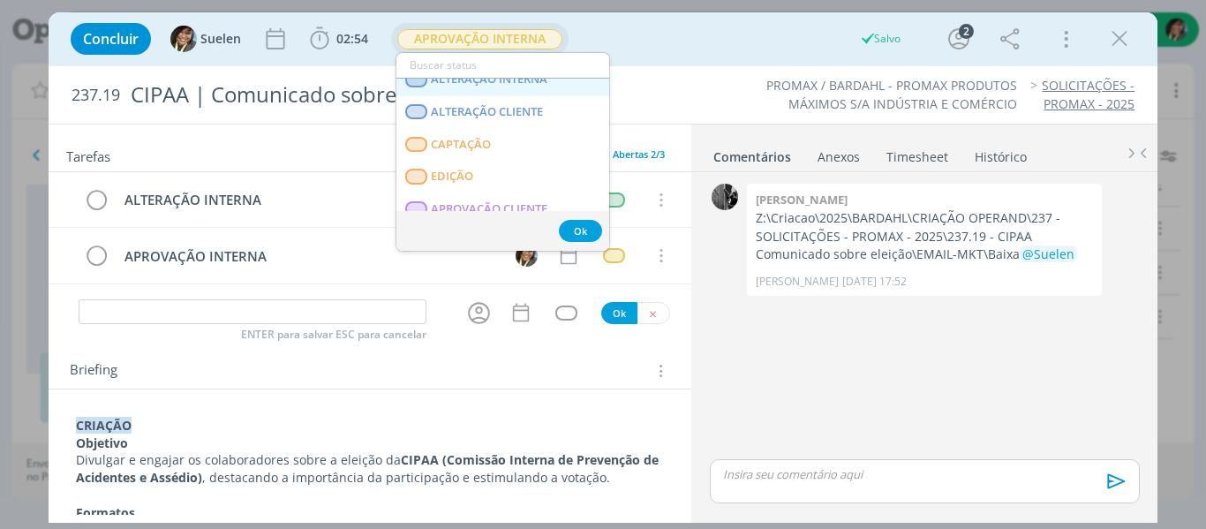
click at [526, 83] on span "ALTERAÇÃO INTERNA" at bounding box center [489, 79] width 117 height 14
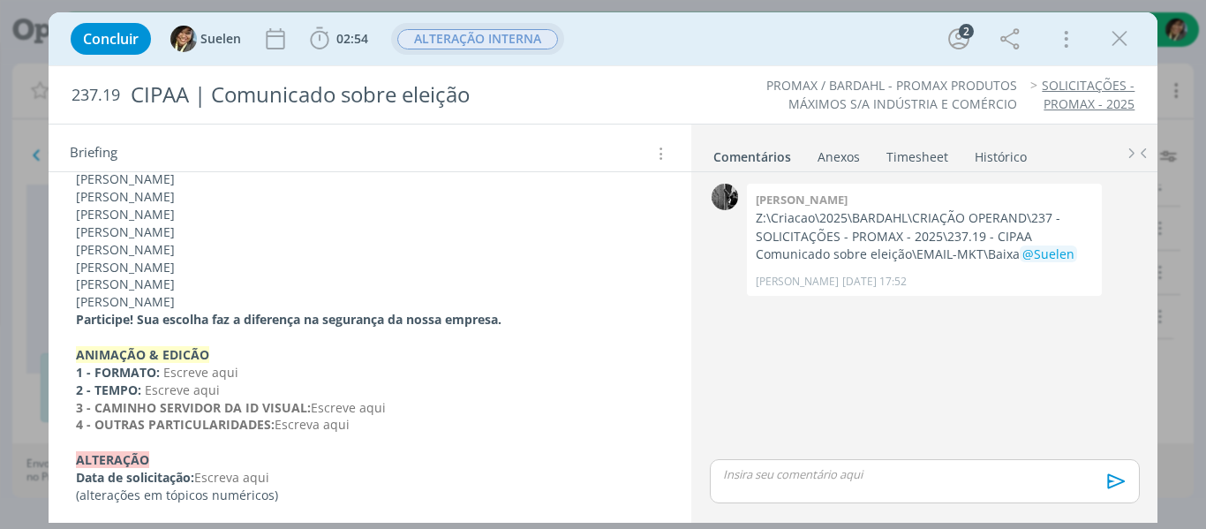
scroll to position [1161, 0]
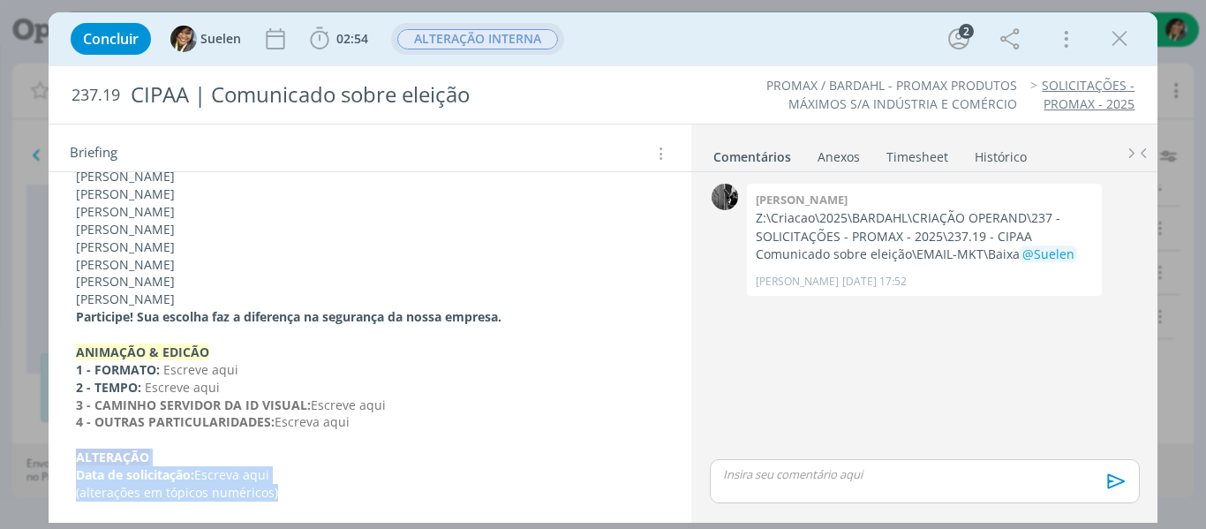
drag, startPoint x: 314, startPoint y: 493, endPoint x: 71, endPoint y: 454, distance: 246.7
copy div "﻿ALTERAÇÃO Data de solicitação: Escreva aqui (alterações em tópicos numéricos)"
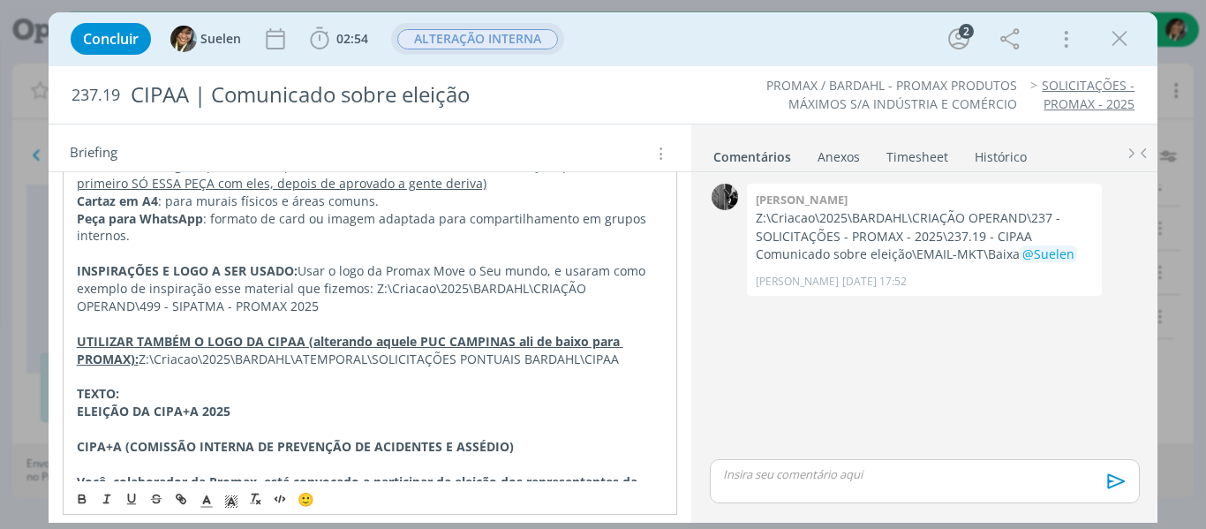
scroll to position [0, 0]
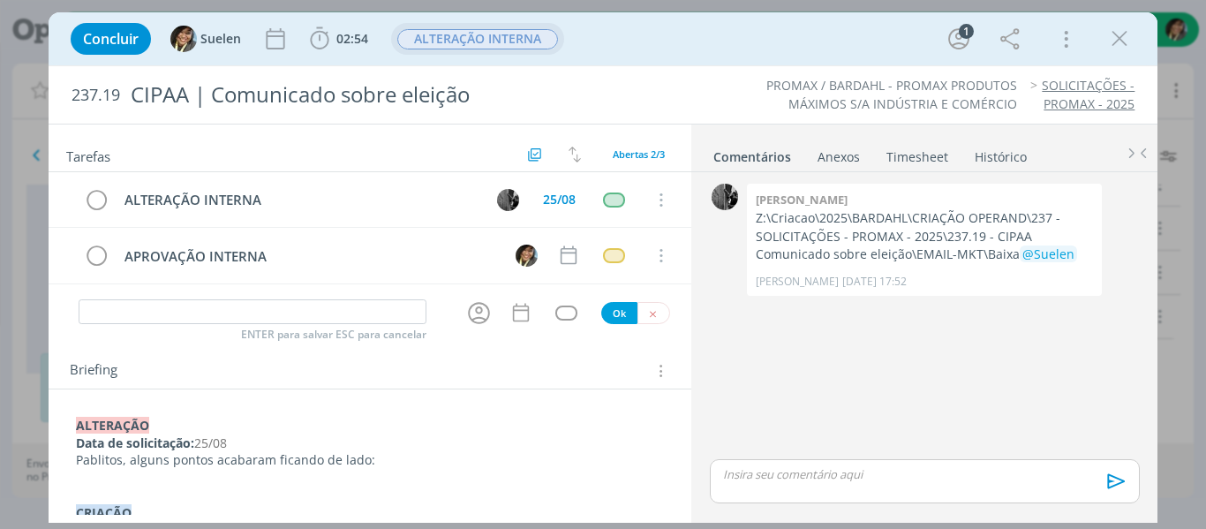
click at [433, 465] on p "Pablitos, alguns pontos acabaram ficando de lado:" at bounding box center [370, 460] width 589 height 18
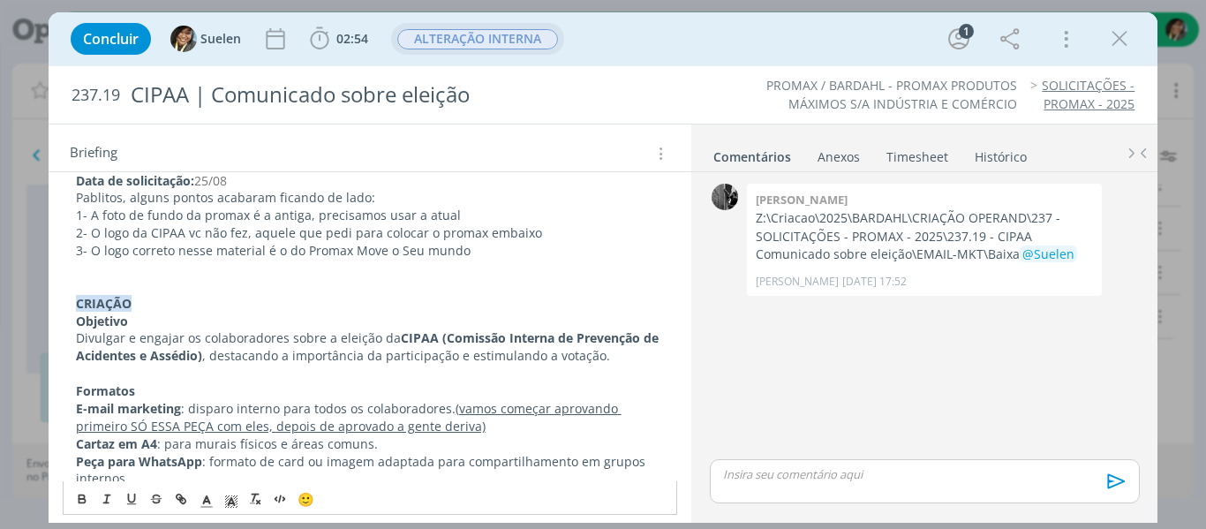
scroll to position [183, 0]
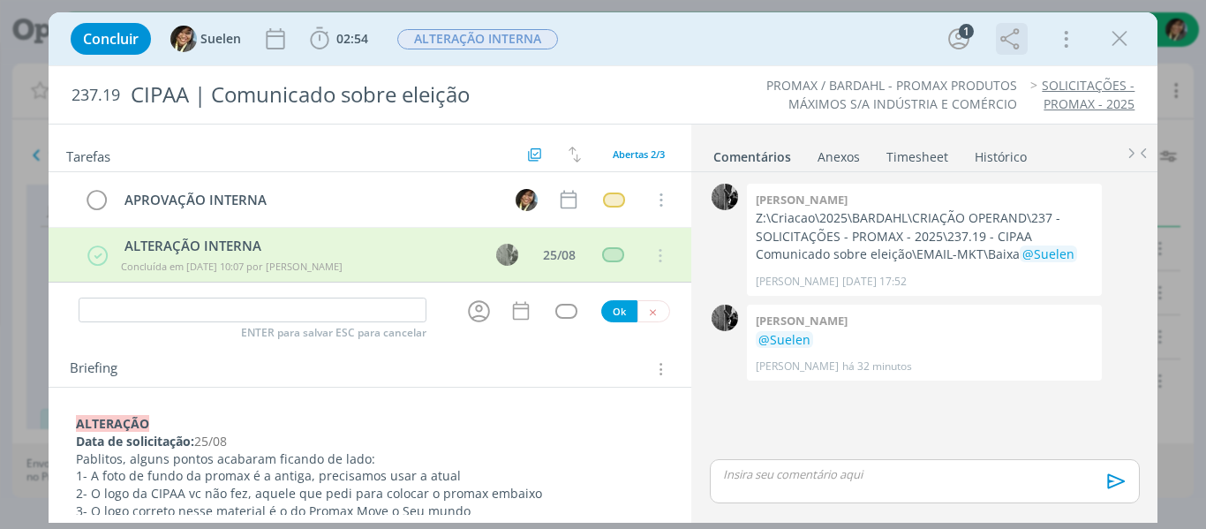
scroll to position [181, 0]
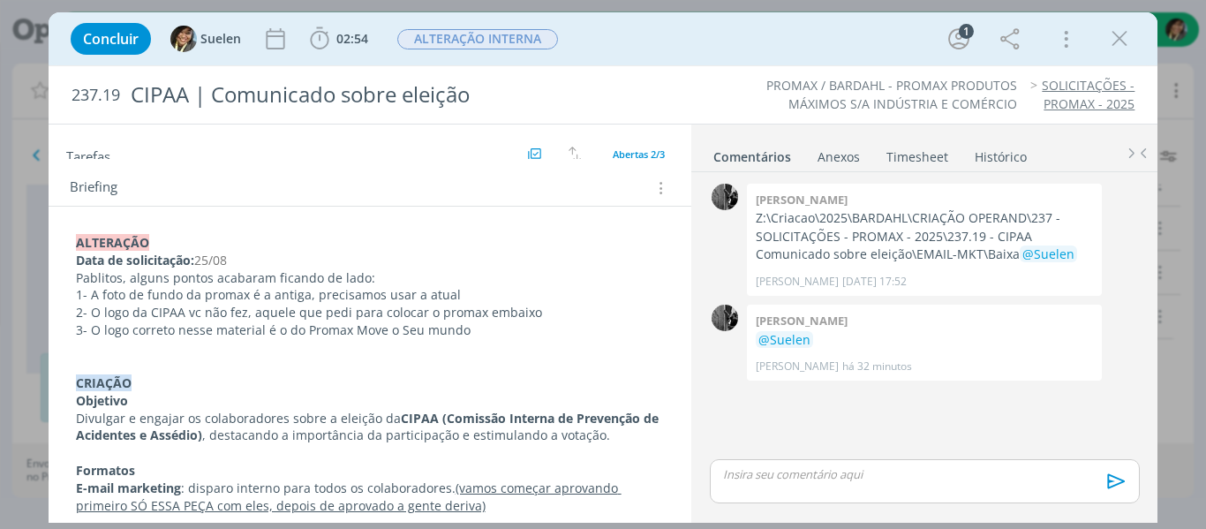
drag, startPoint x: 1117, startPoint y: 41, endPoint x: 979, endPoint y: 5, distance: 142.4
click at [1123, 102] on div "Concluir Suelen 02:54 Iniciar Apontar Data * 25/08/2025 Horas * 00:00 Tarefa Se…" at bounding box center [604, 267] width 1110 height 510
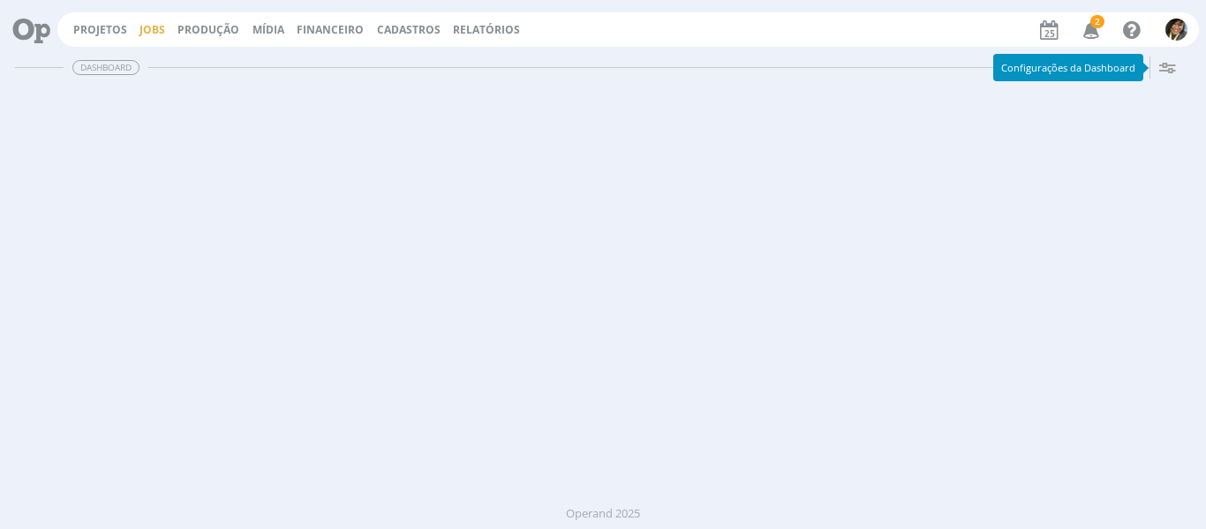
click at [145, 32] on link "Jobs" at bounding box center [152, 29] width 26 height 15
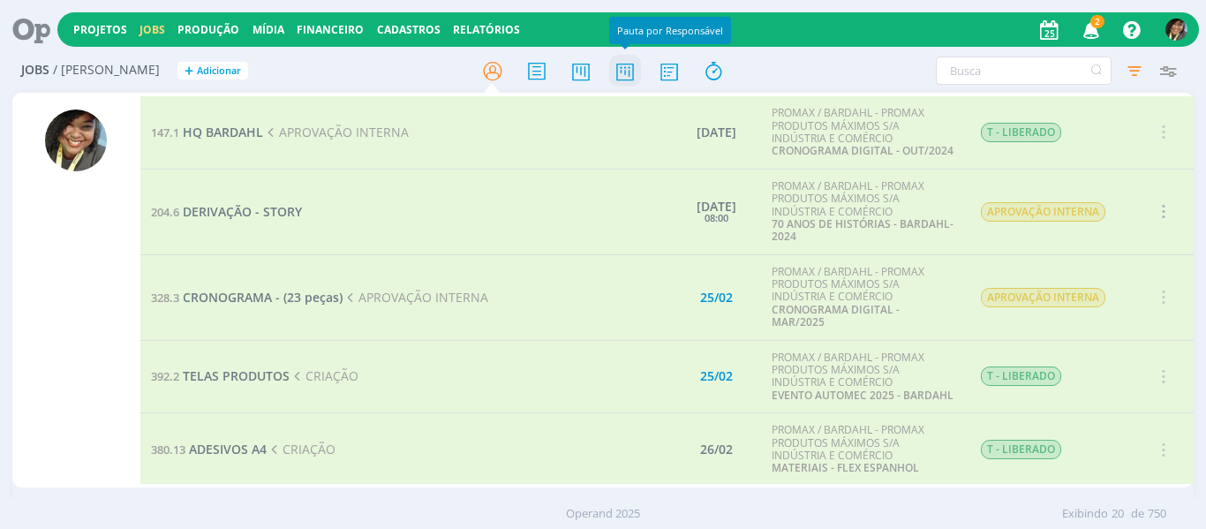
click at [621, 70] on icon at bounding box center [625, 71] width 32 height 34
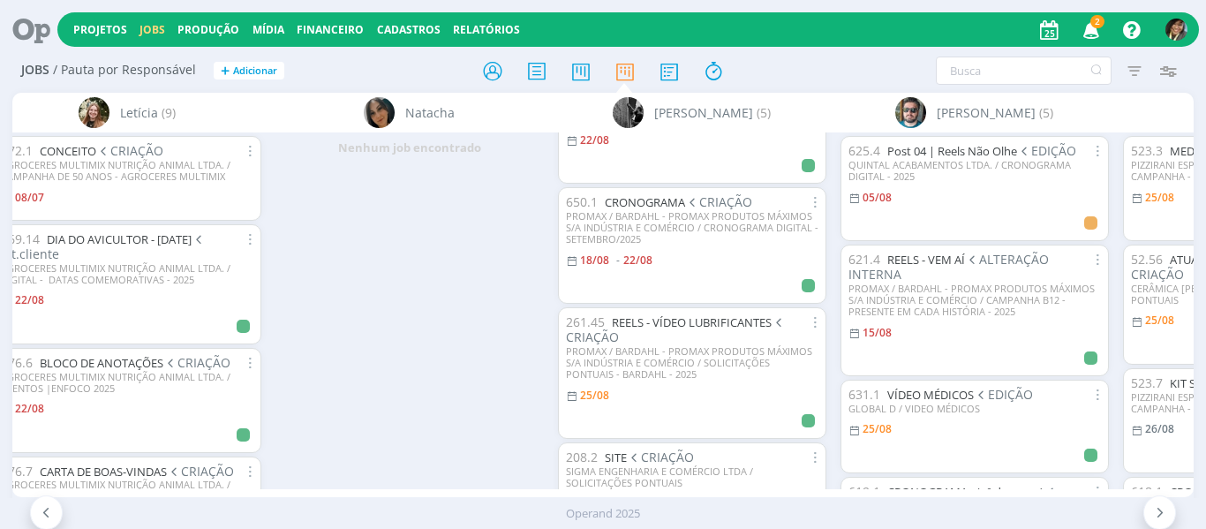
scroll to position [88, 0]
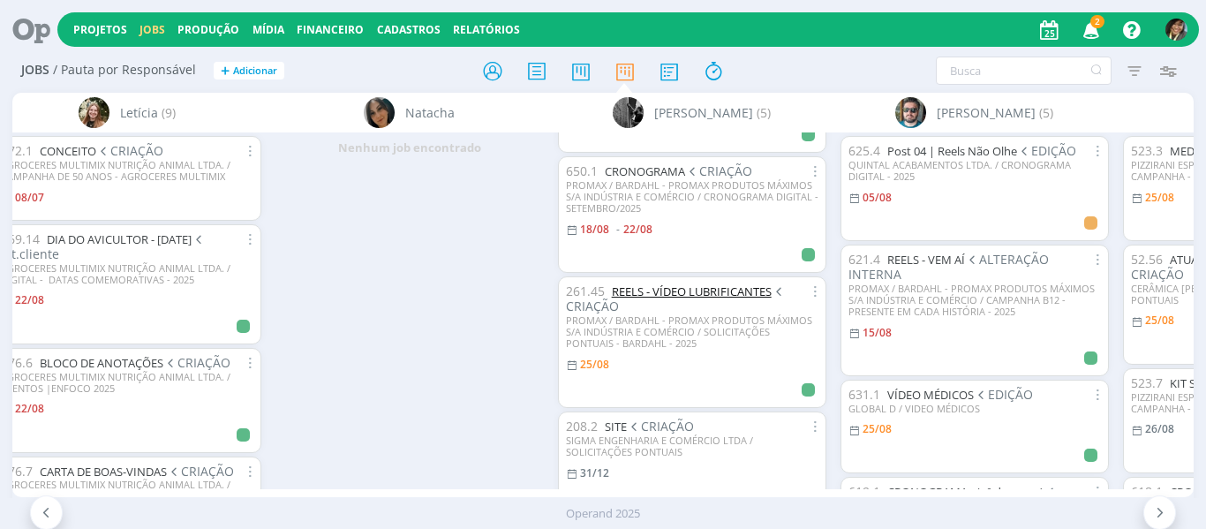
click at [679, 290] on link "REELS - VÍDEO LUBRIFICANTES" at bounding box center [692, 291] width 160 height 16
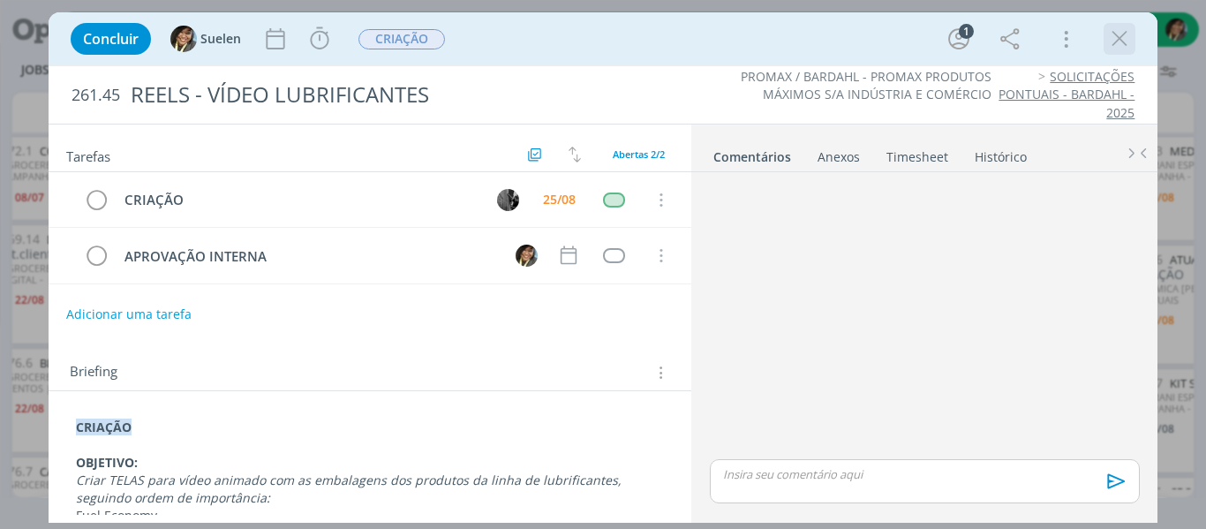
drag, startPoint x: 1129, startPoint y: 35, endPoint x: 1104, endPoint y: 52, distance: 29.9
click at [1129, 36] on icon "dialog" at bounding box center [1119, 39] width 26 height 26
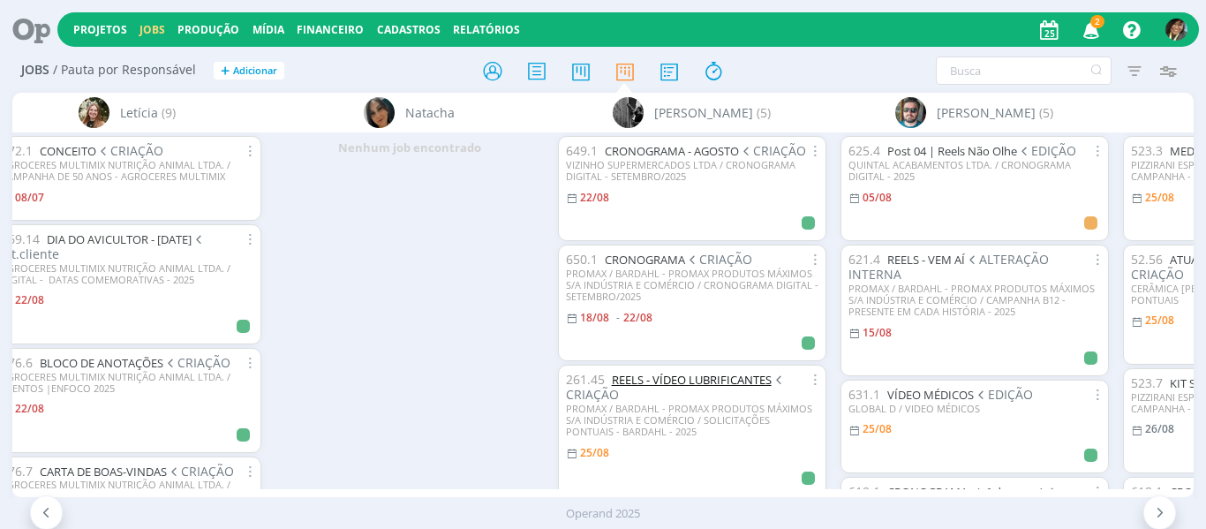
click at [693, 375] on link "REELS - VÍDEO LUBRIFICANTES" at bounding box center [692, 380] width 160 height 16
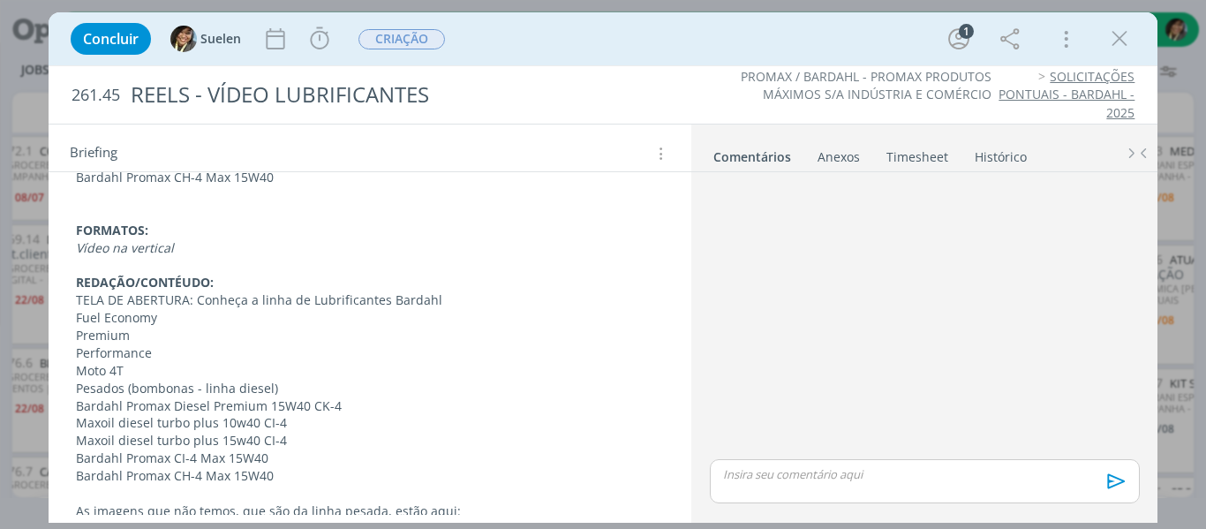
scroll to position [794, 0]
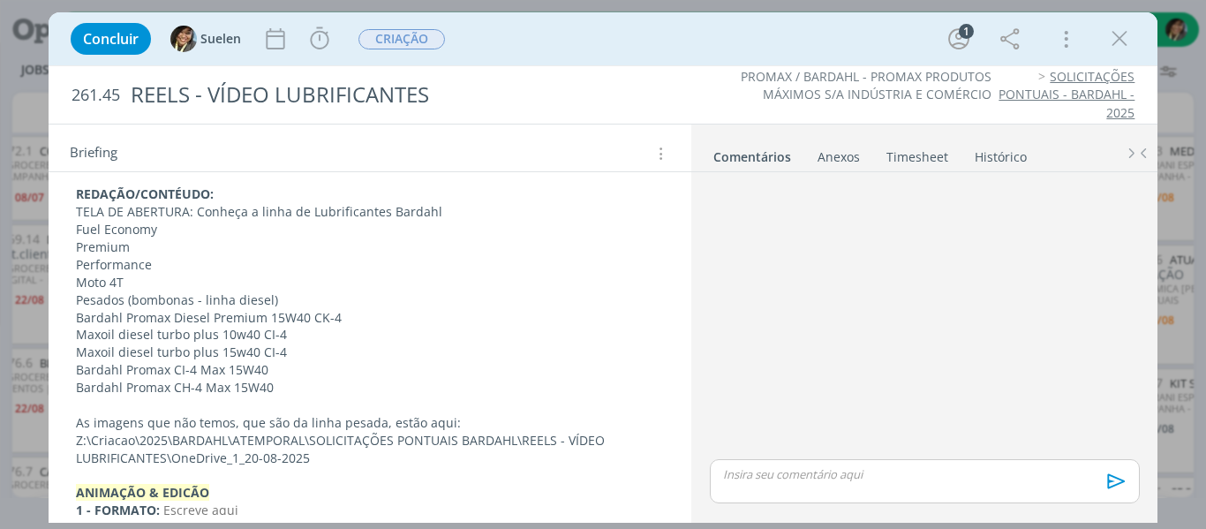
click at [76, 207] on p "TELA DE ABERTURA: Conheça a linha de Lubrificantes Bardahl" at bounding box center [370, 212] width 589 height 18
click at [74, 213] on div "CRIAÇÃO OBJETIVO: Criar TELAS para vídeo animado com as embalagens dos produtos…" at bounding box center [370, 133] width 615 height 1030
click at [245, 215] on p "TELA DE ABERTURA: Conheça a linha de Lubrificantes Bardahl" at bounding box center [370, 213] width 587 height 18
click at [200, 208] on p "TELA DE ABERTURA: Conheça a linha de Lubrificantes Bardahl" at bounding box center [370, 213] width 587 height 18
click at [437, 197] on p "REDAÇÃO/CONTÉUDO:" at bounding box center [370, 195] width 587 height 18
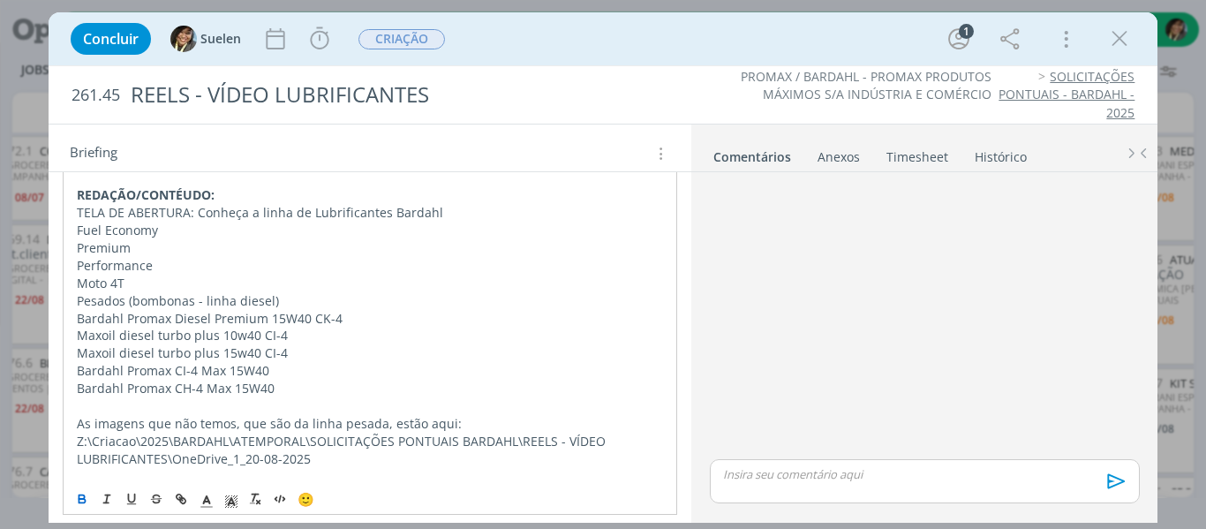
click at [159, 240] on p "Premium" at bounding box center [370, 248] width 587 height 18
drag, startPoint x: 155, startPoint y: 282, endPoint x: 135, endPoint y: 325, distance: 47.8
click at [154, 287] on p "Moto 4T" at bounding box center [370, 284] width 587 height 18
click at [135, 325] on p "Bardahl Promax Diesel Premium 15W40 CK-4" at bounding box center [370, 319] width 587 height 18
click at [260, 339] on p "Maxoil diesel turbo plus 10w40 CI-4" at bounding box center [370, 336] width 587 height 18
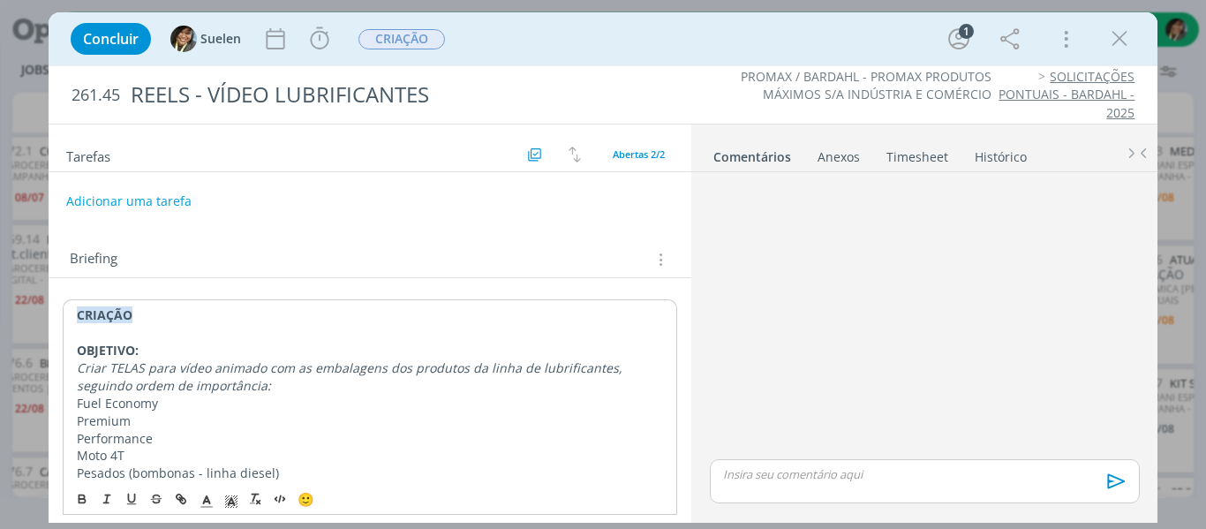
scroll to position [88, 0]
